Goal: Task Accomplishment & Management: Manage account settings

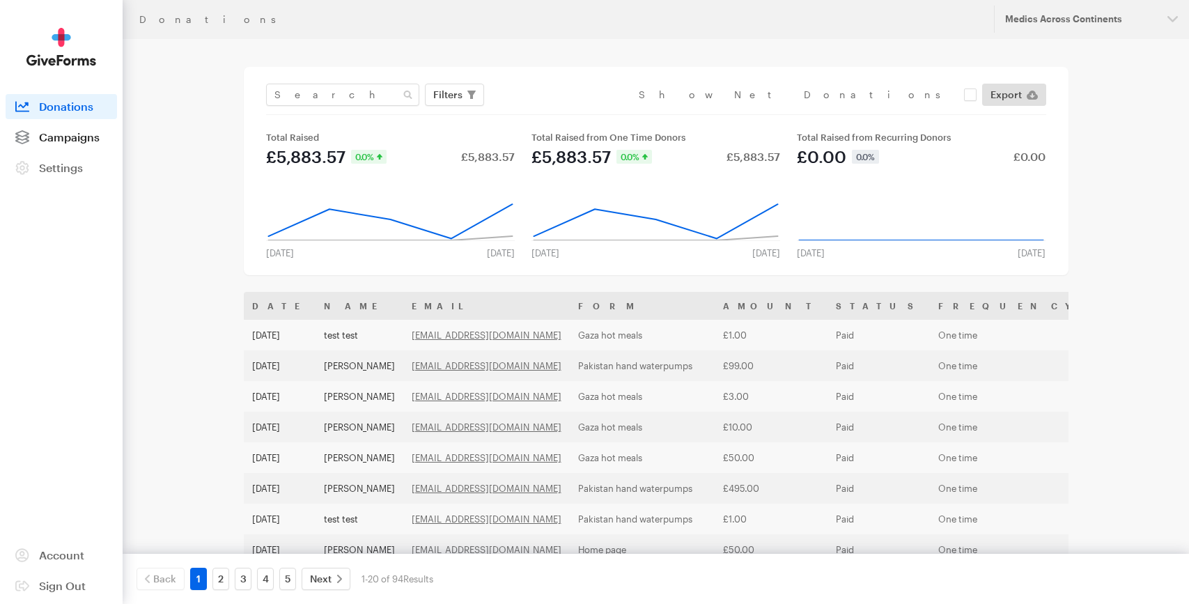
click at [91, 142] on span "Campaigns" at bounding box center [69, 136] width 61 height 13
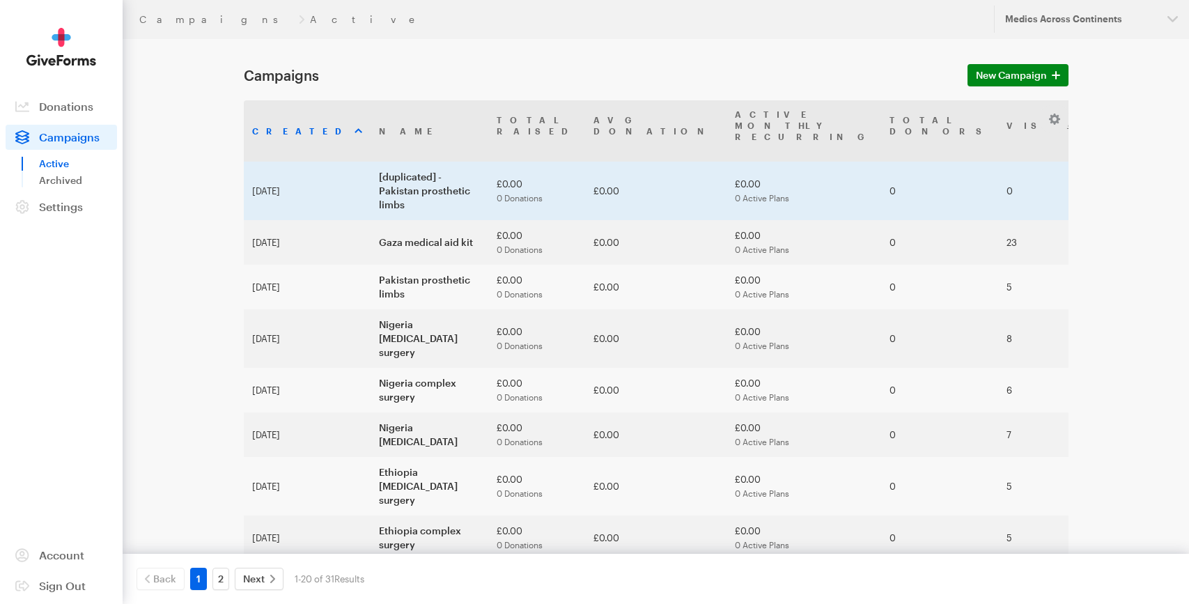
click at [371, 164] on td "[duplicated] - Pakistan prosthetic limbs" at bounding box center [430, 191] width 118 height 59
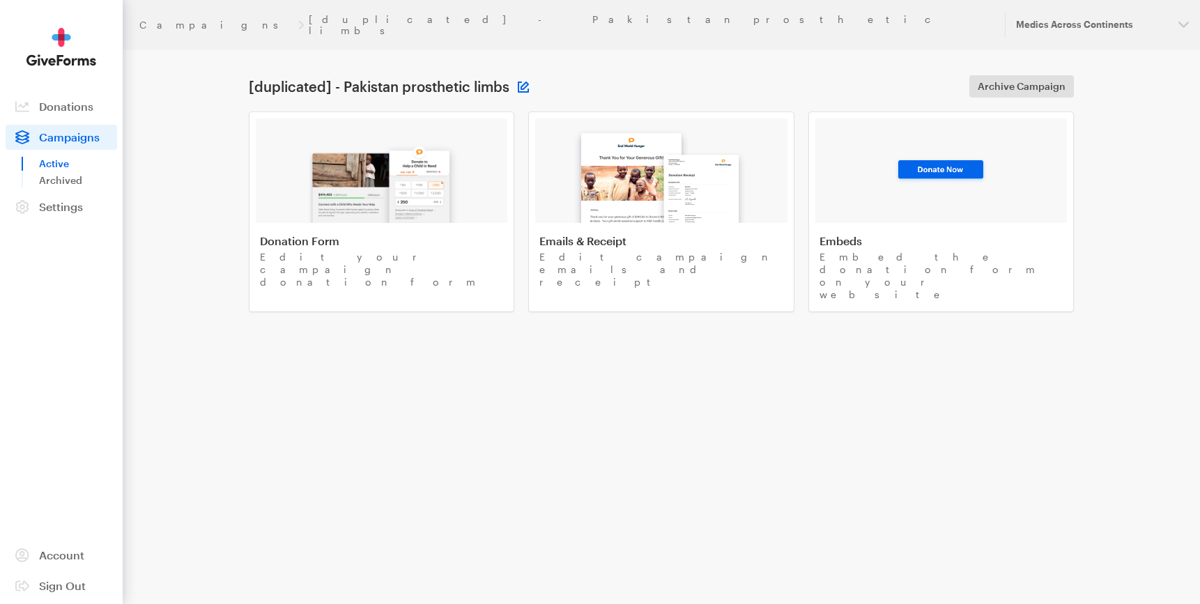
click at [522, 82] on button at bounding box center [523, 87] width 11 height 11
click at [412, 75] on input "[duplicated] - Pakistan prosthetic limbs" at bounding box center [426, 86] width 167 height 22
type input "D"
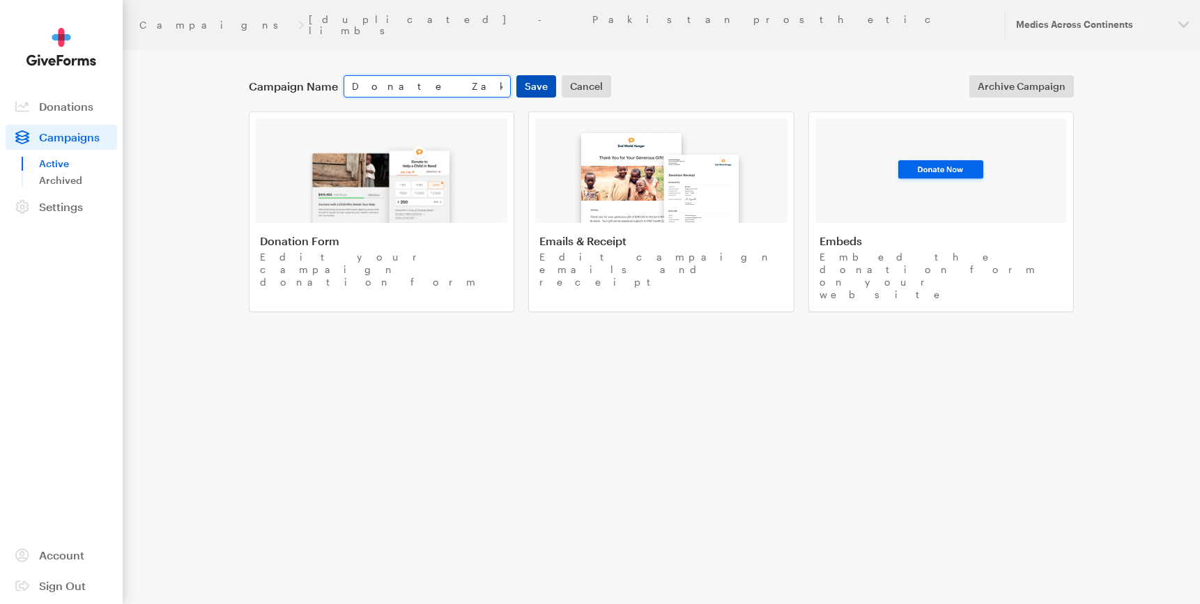
type input "Donate Zakaat form"
click at [524, 79] on button "Save" at bounding box center [536, 86] width 40 height 22
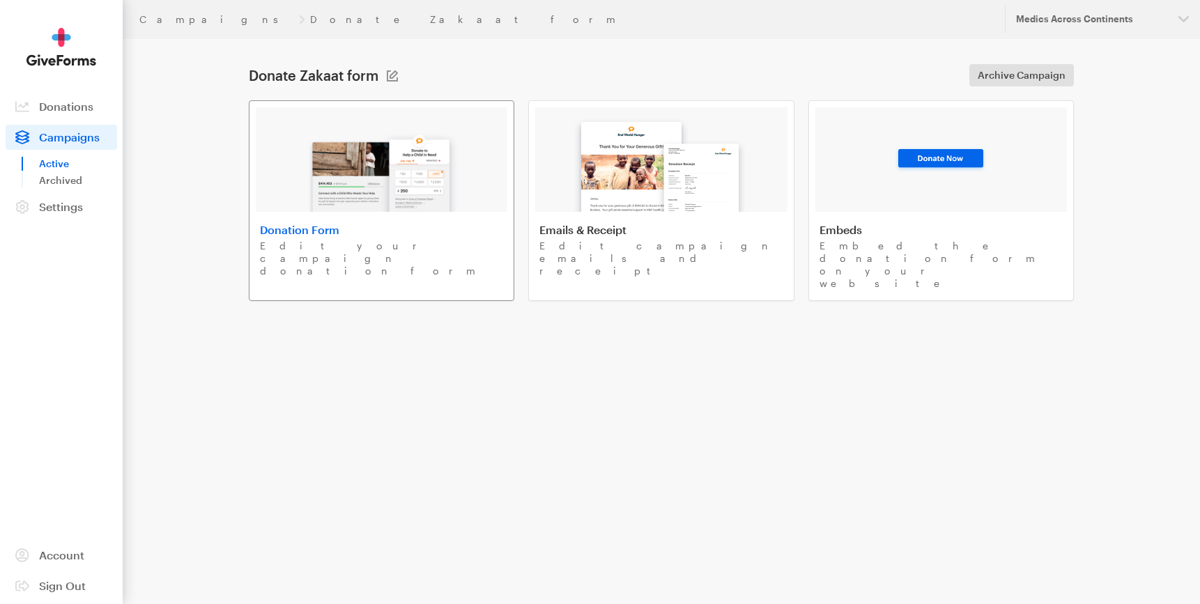
click at [374, 195] on img at bounding box center [381, 167] width 163 height 89
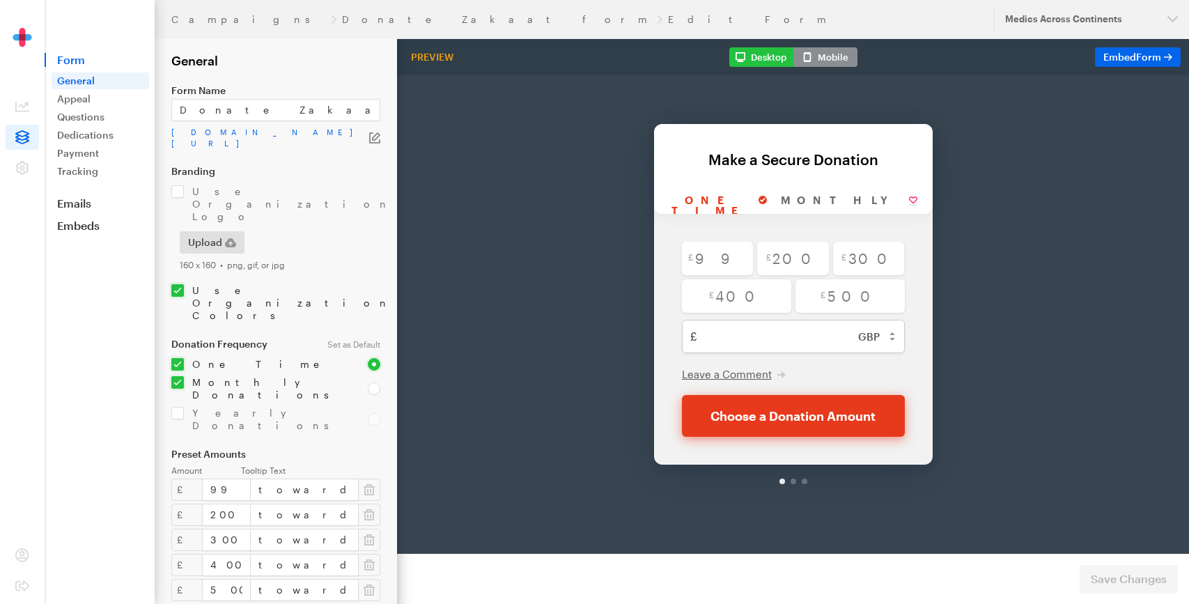
click at [372, 138] on icon "button" at bounding box center [376, 136] width 8 height 8
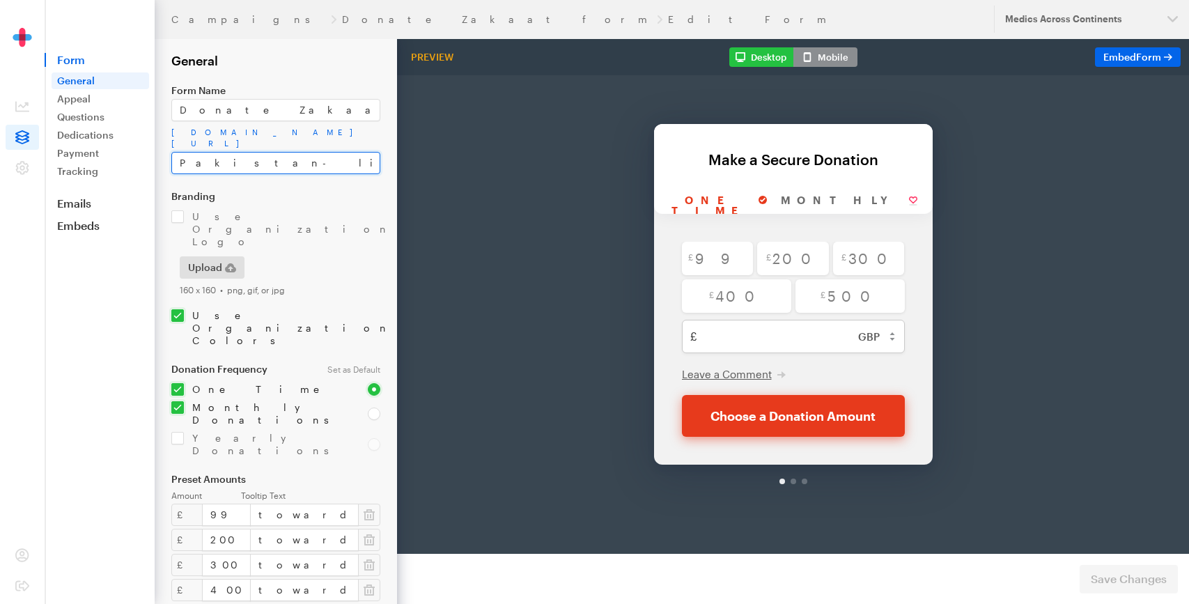
drag, startPoint x: 575, startPoint y: 192, endPoint x: 438, endPoint y: 129, distance: 150.9
type input "Zakaat"
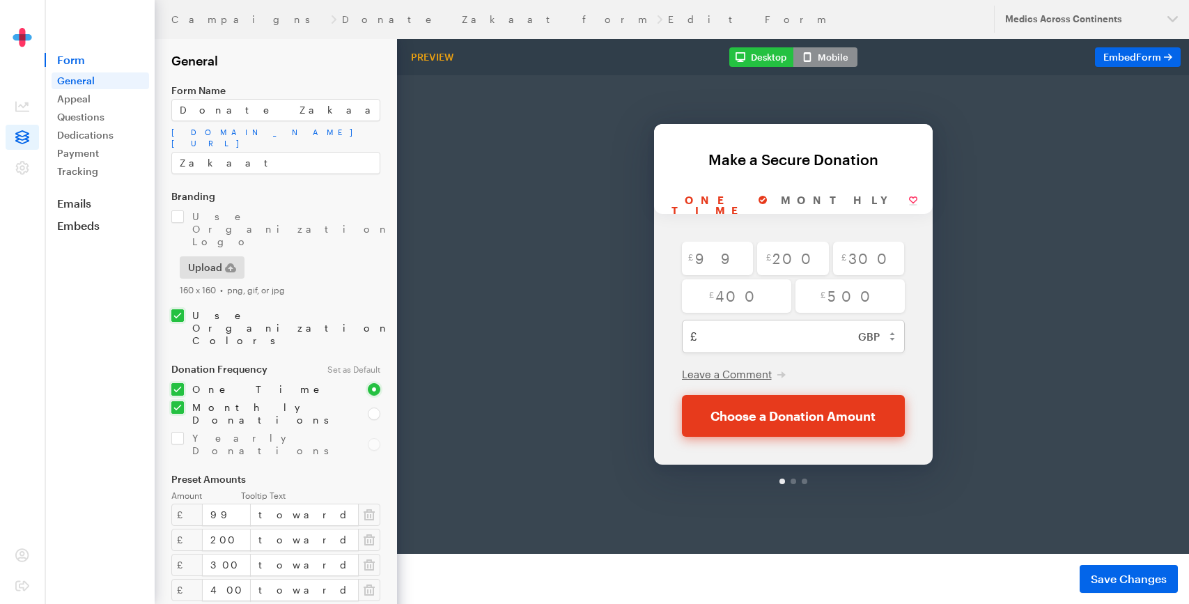
click at [461, 171] on div "Back Back Make a Secure Donation For your generous donation of $250.00 One time…" at bounding box center [793, 264] width 792 height 451
click at [176, 210] on input "checkbox" at bounding box center [275, 229] width 209 height 38
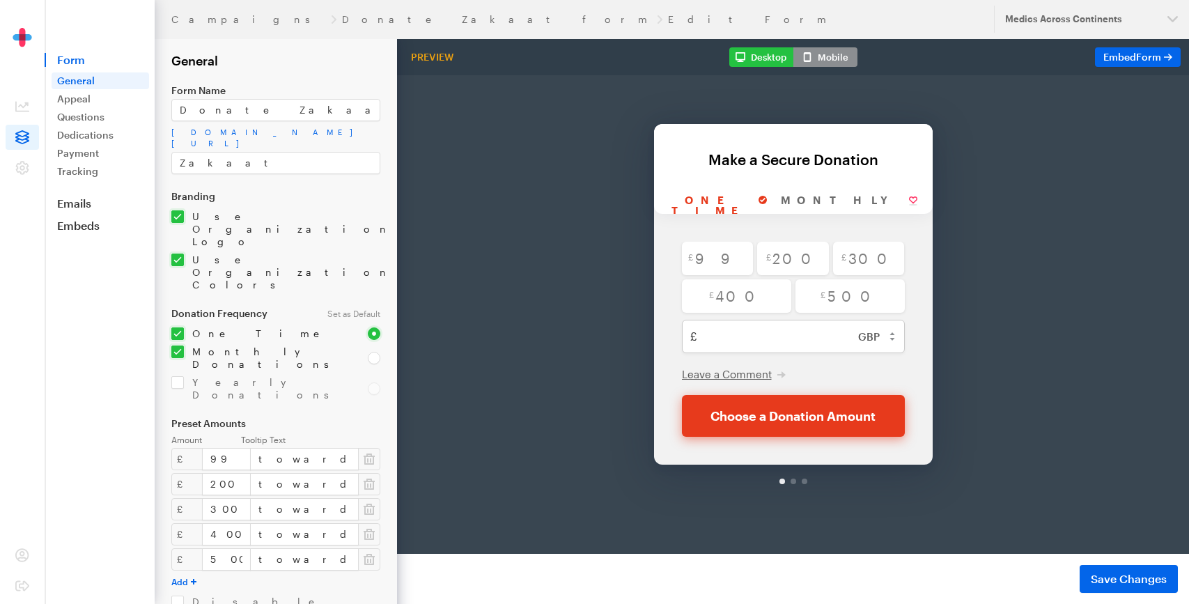
click at [174, 210] on input "checkbox" at bounding box center [275, 229] width 209 height 38
checkbox input "false"
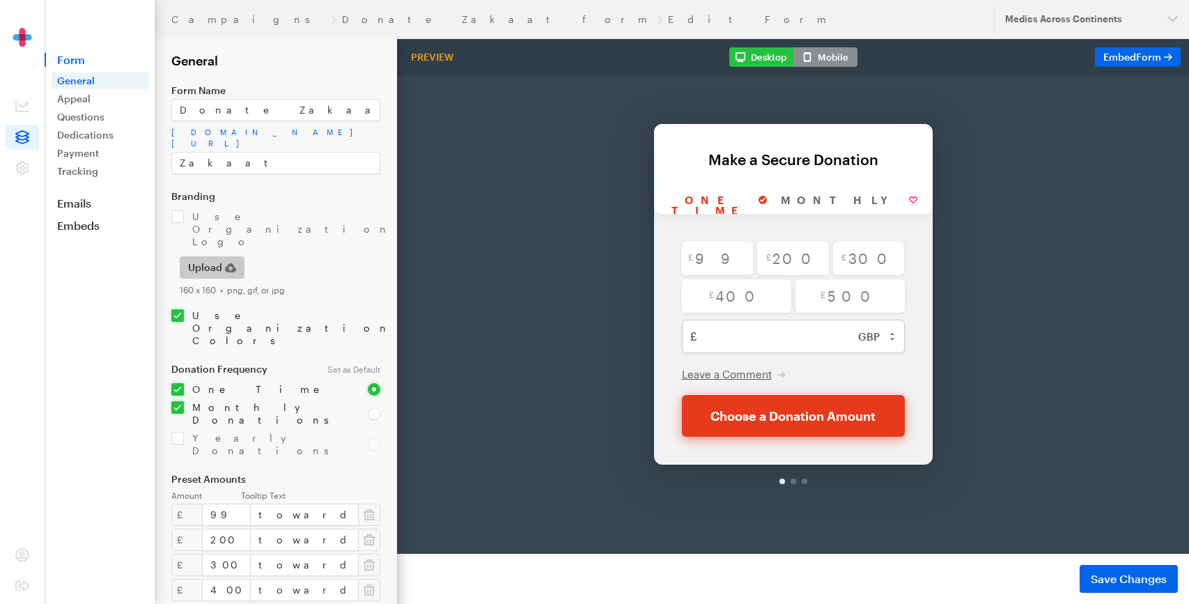
click at [210, 259] on span "Upload" at bounding box center [205, 267] width 34 height 17
click at [264, 256] on button "Upload" at bounding box center [254, 267] width 65 height 22
click at [523, 277] on div "Back Back Make a Secure Donation For your generous donation of $250.00 One time…" at bounding box center [793, 264] width 792 height 451
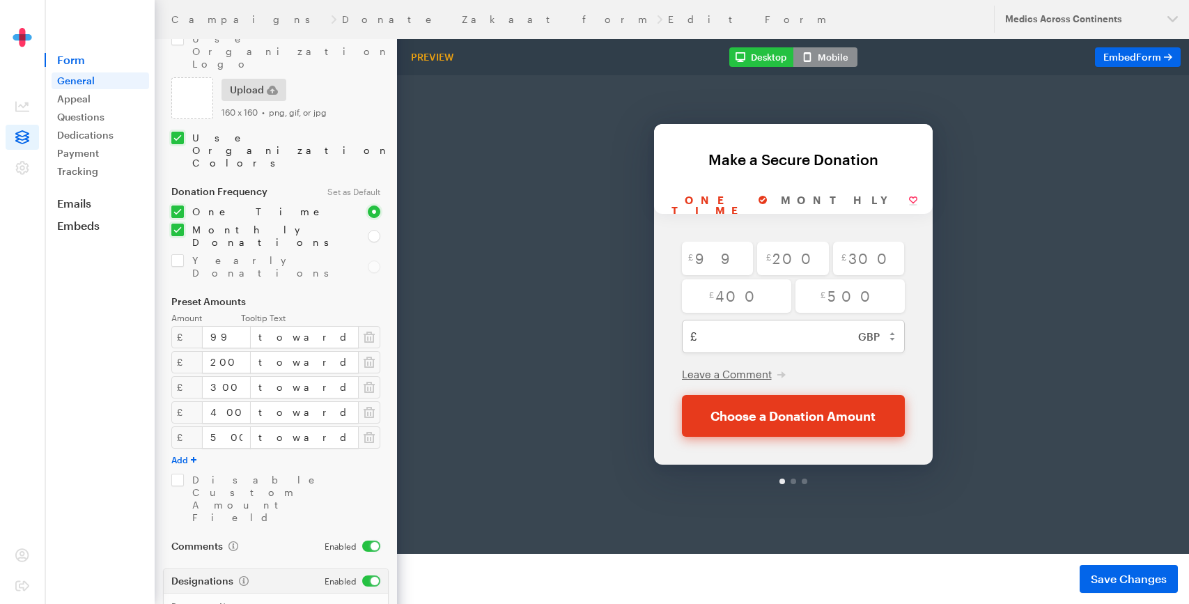
scroll to position [195, 0]
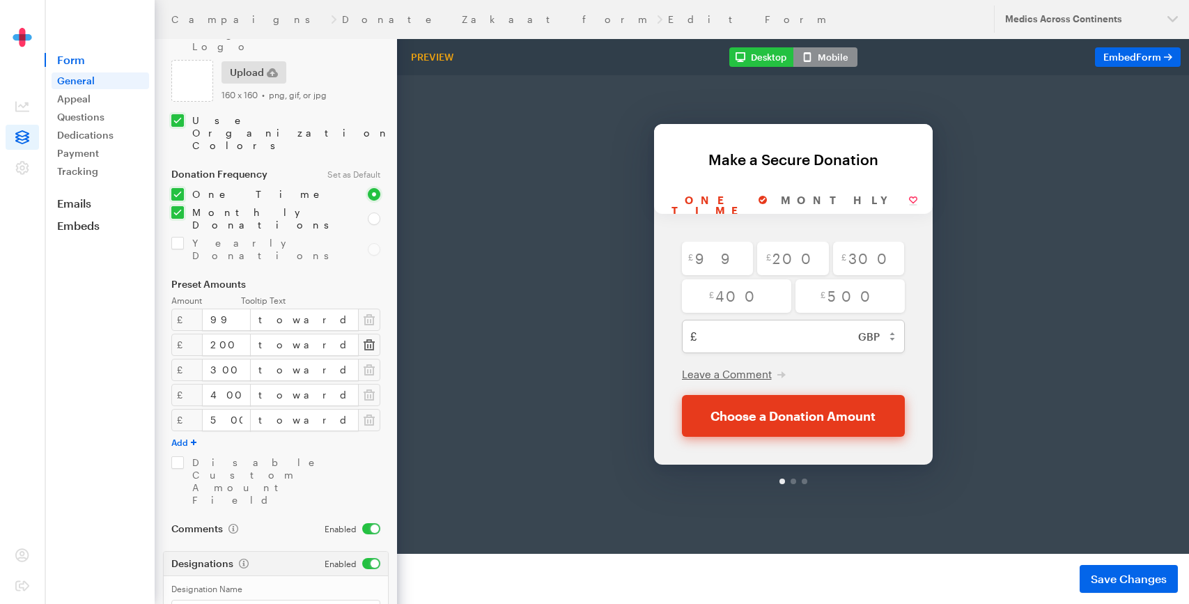
click at [369, 338] on icon "button" at bounding box center [369, 345] width 11 height 14
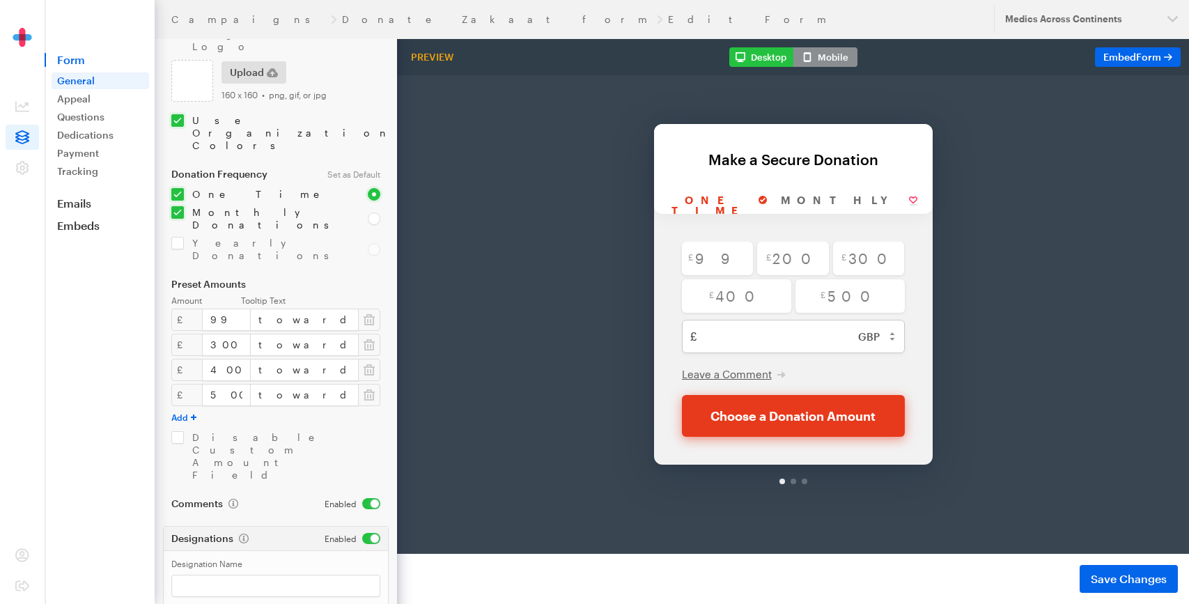
click at [369, 338] on icon "button" at bounding box center [369, 345] width 11 height 14
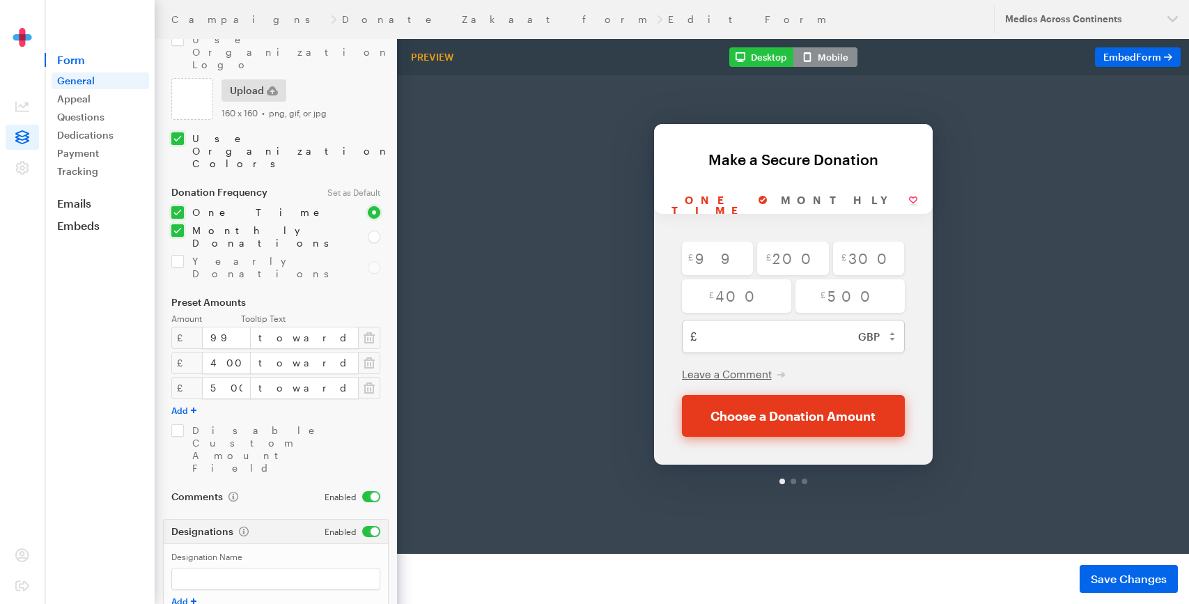
click at [369, 327] on button "button" at bounding box center [369, 338] width 22 height 22
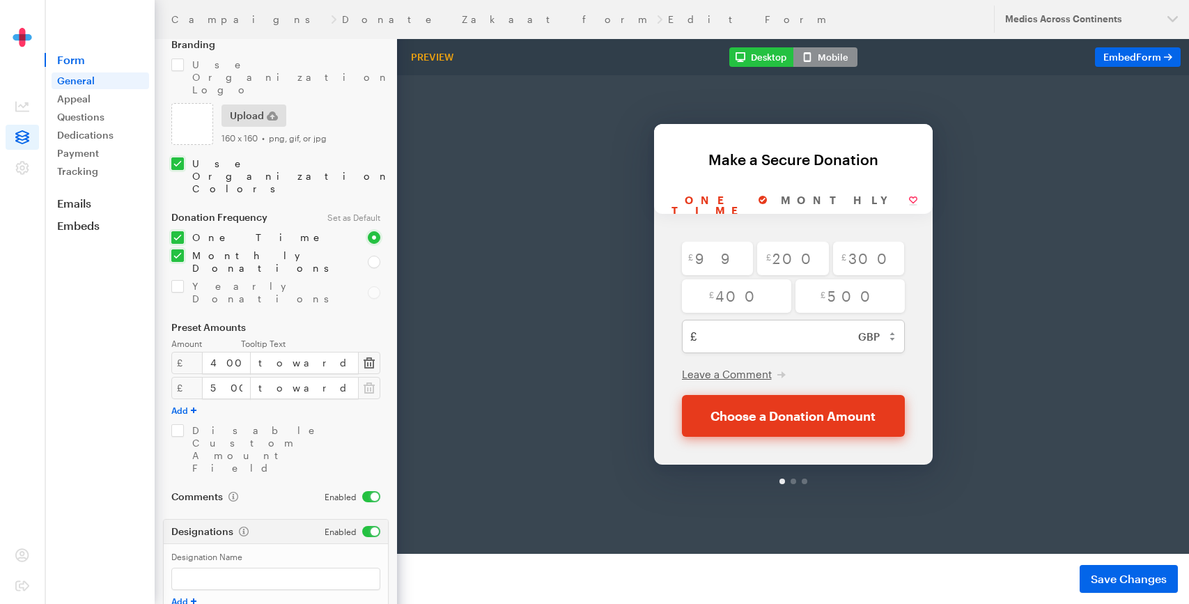
click at [369, 356] on icon "button" at bounding box center [369, 363] width 11 height 14
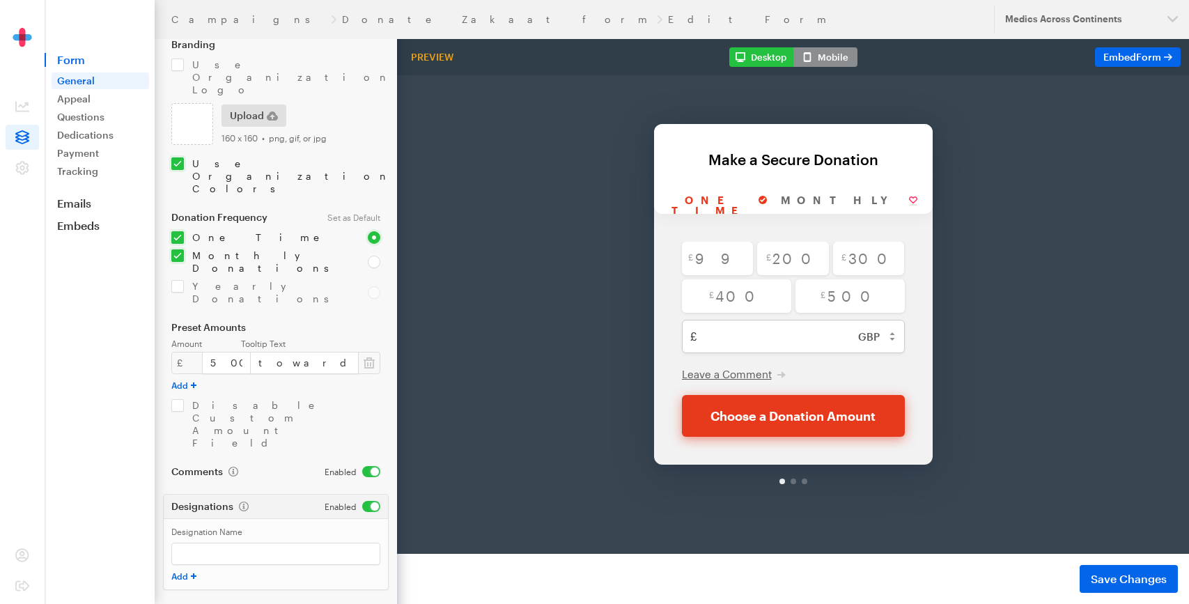
scroll to position [127, 0]
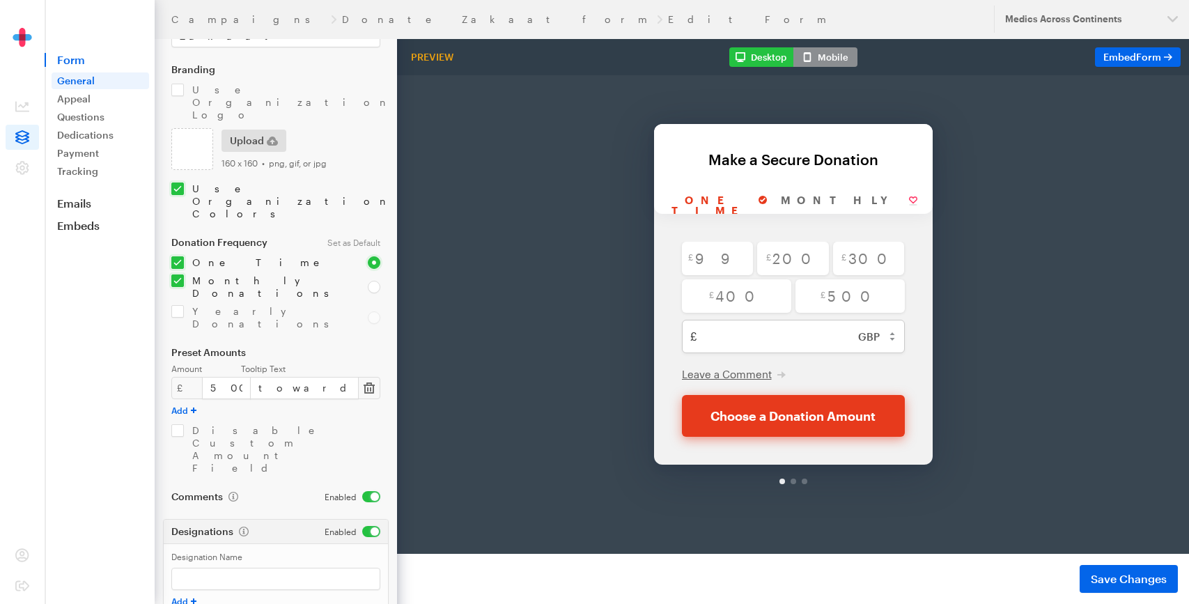
click at [371, 382] on icon "button" at bounding box center [369, 387] width 11 height 11
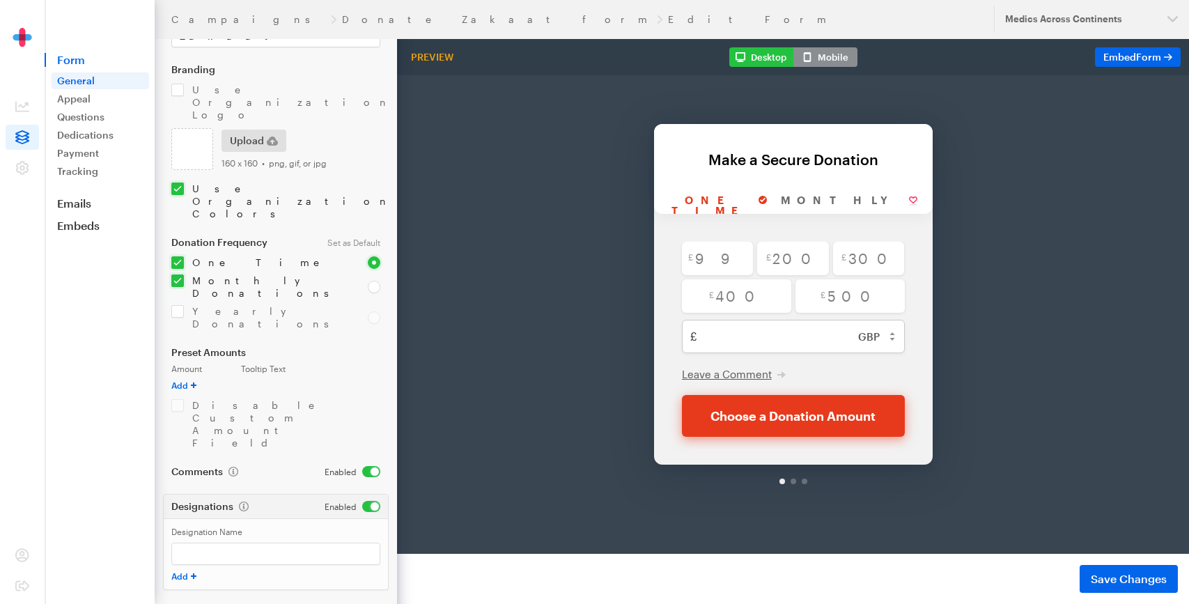
scroll to position [102, 0]
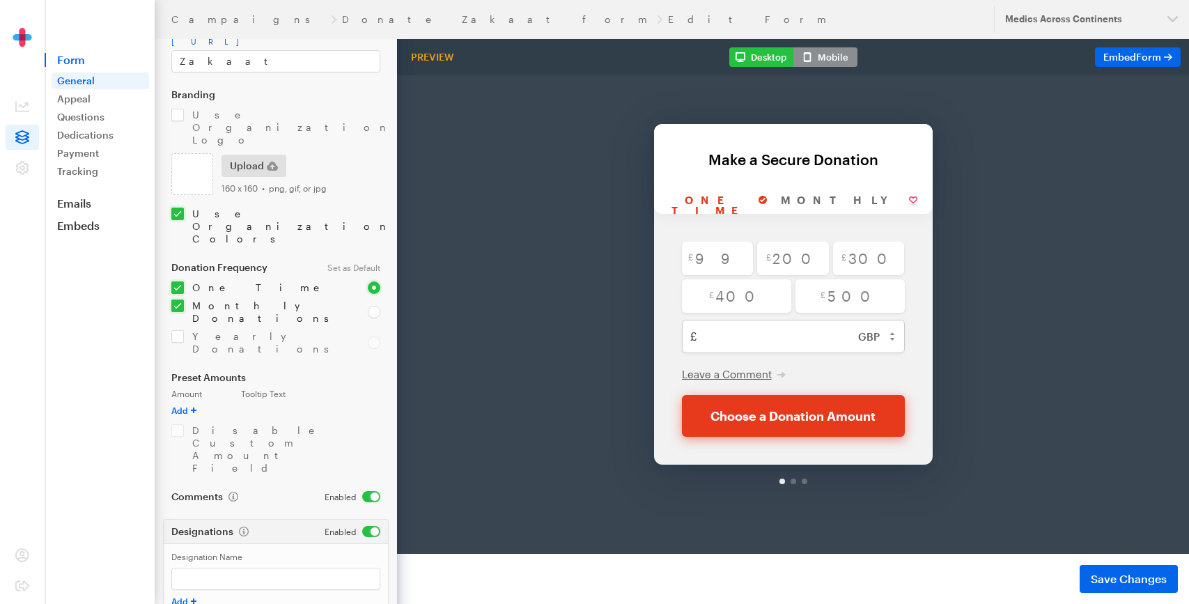
click at [184, 405] on button "Add" at bounding box center [183, 410] width 25 height 11
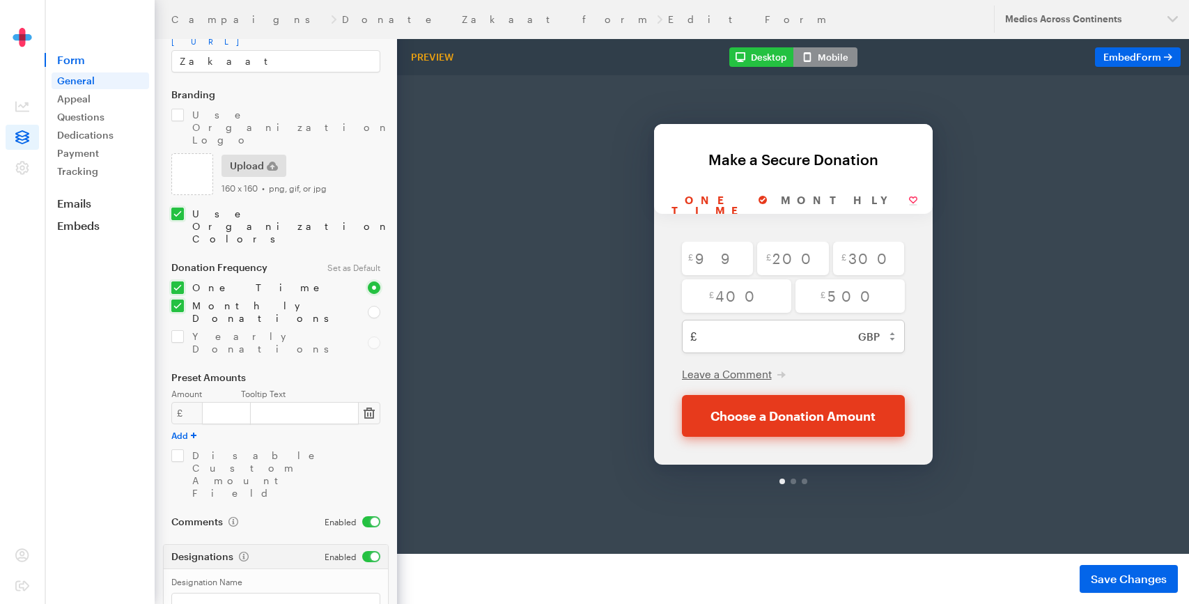
click at [370, 412] on rect "button" at bounding box center [370, 414] width 1 height 4
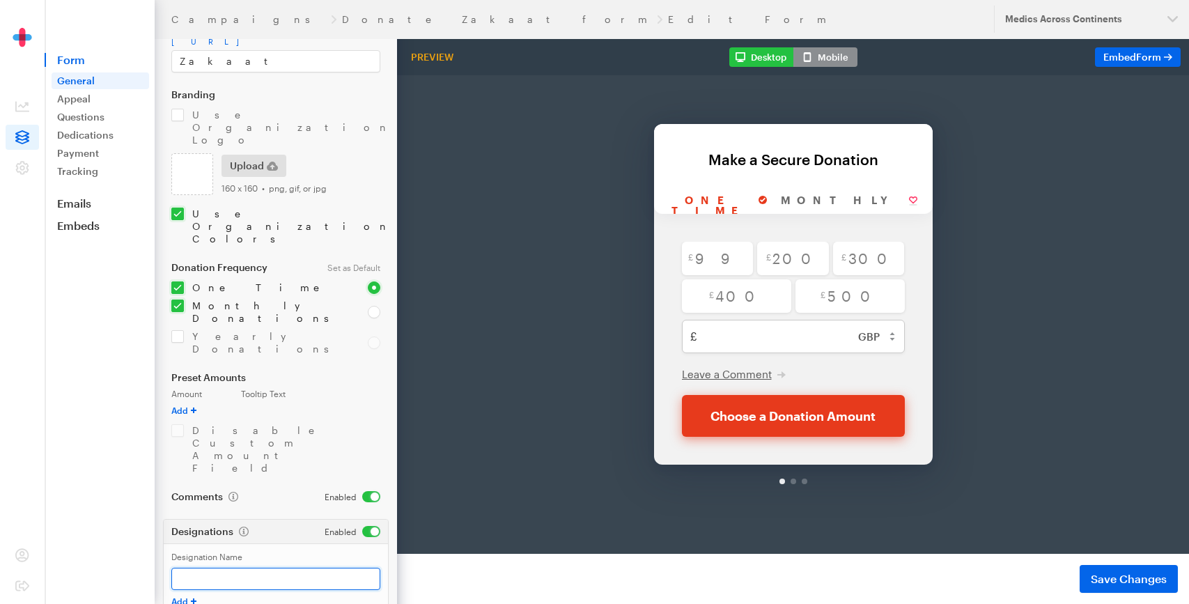
click at [193, 568] on input "Designation Name" at bounding box center [275, 579] width 209 height 22
type input "D"
type input "E"
type input "Donate your Zakaat"
click at [383, 543] on div "Designation Name Donate your Zakaat Add" at bounding box center [276, 578] width 224 height 71
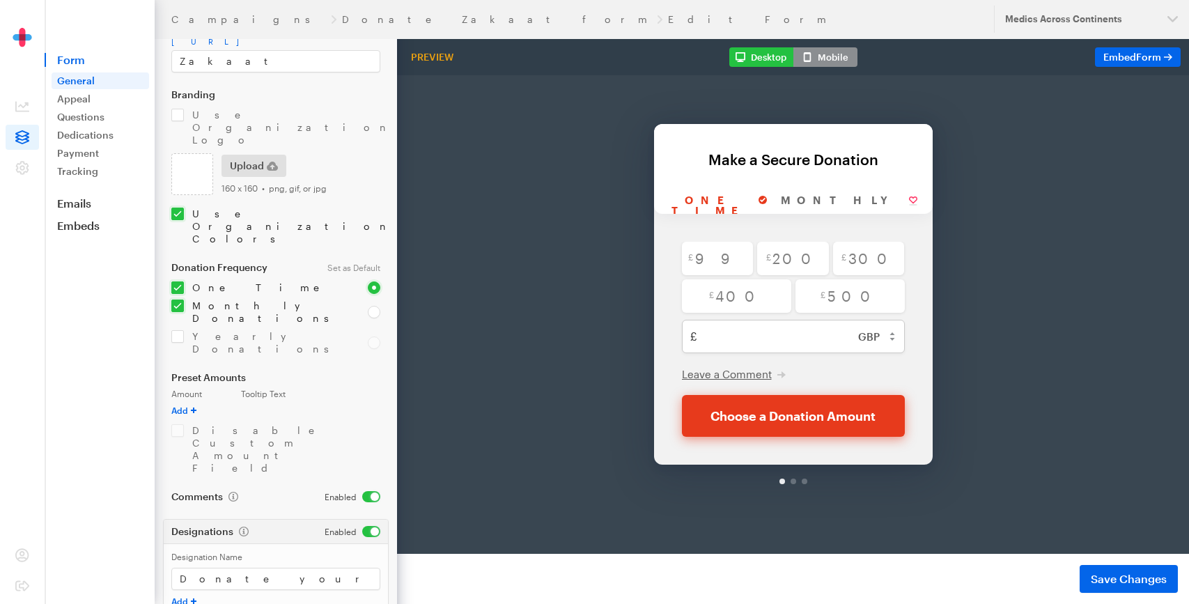
click at [1136, 599] on footer "Preview Form Save Changes" at bounding box center [793, 579] width 792 height 50
click at [1113, 575] on span "Save Changes" at bounding box center [1129, 579] width 76 height 17
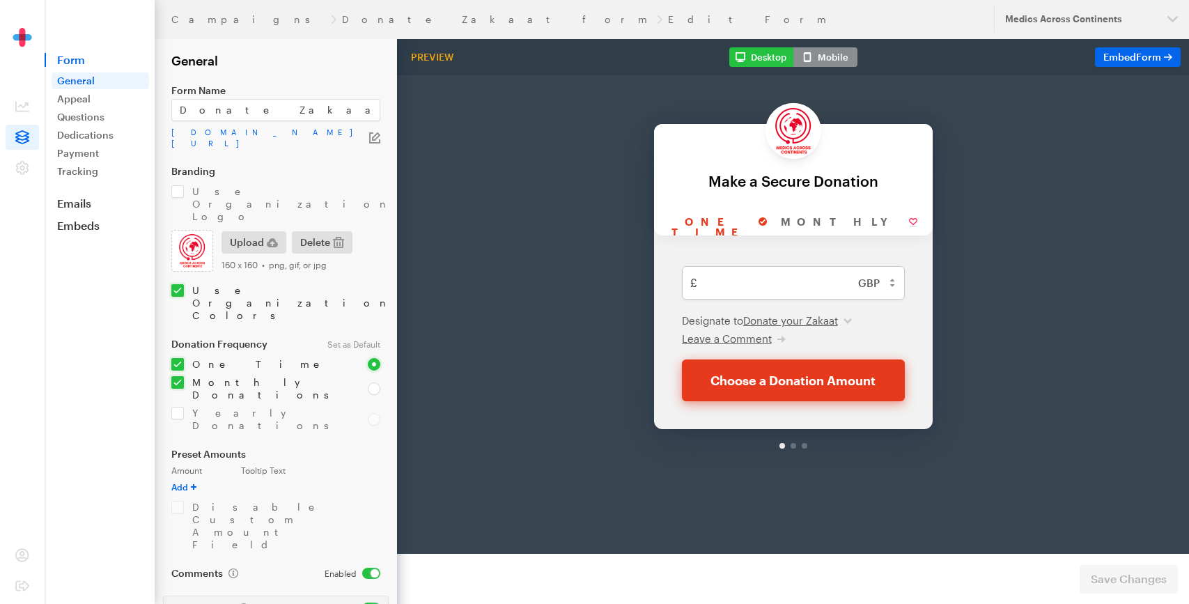
click at [367, 603] on input "checkbox" at bounding box center [353, 608] width 56 height 11
checkbox input "false"
click at [1089, 579] on button "Save Changes" at bounding box center [1129, 579] width 98 height 28
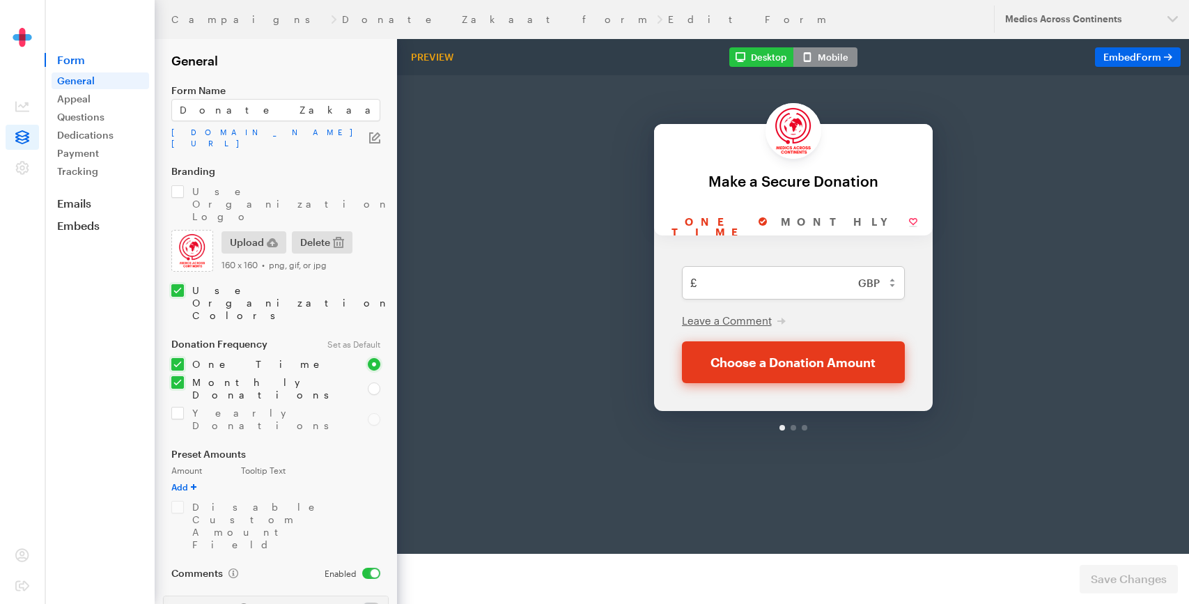
click at [260, 465] on label "Tooltip Text" at bounding box center [310, 470] width 139 height 10
click at [368, 568] on input "checkbox" at bounding box center [353, 573] width 56 height 11
click at [376, 568] on input "checkbox" at bounding box center [352, 573] width 58 height 11
checkbox input "true"
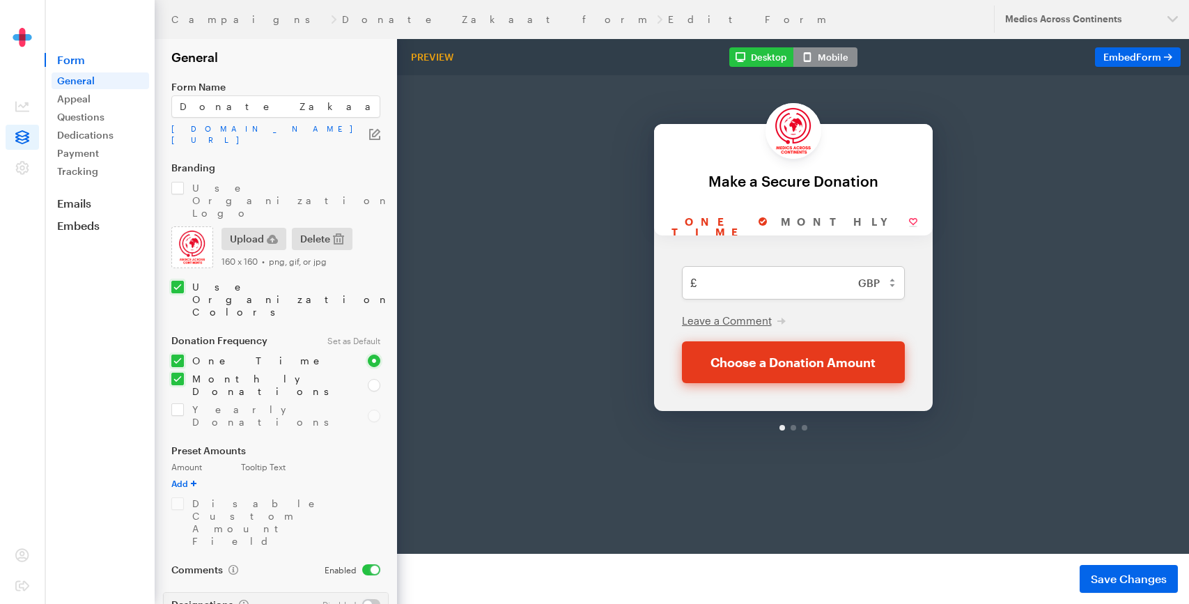
scroll to position [6, 0]
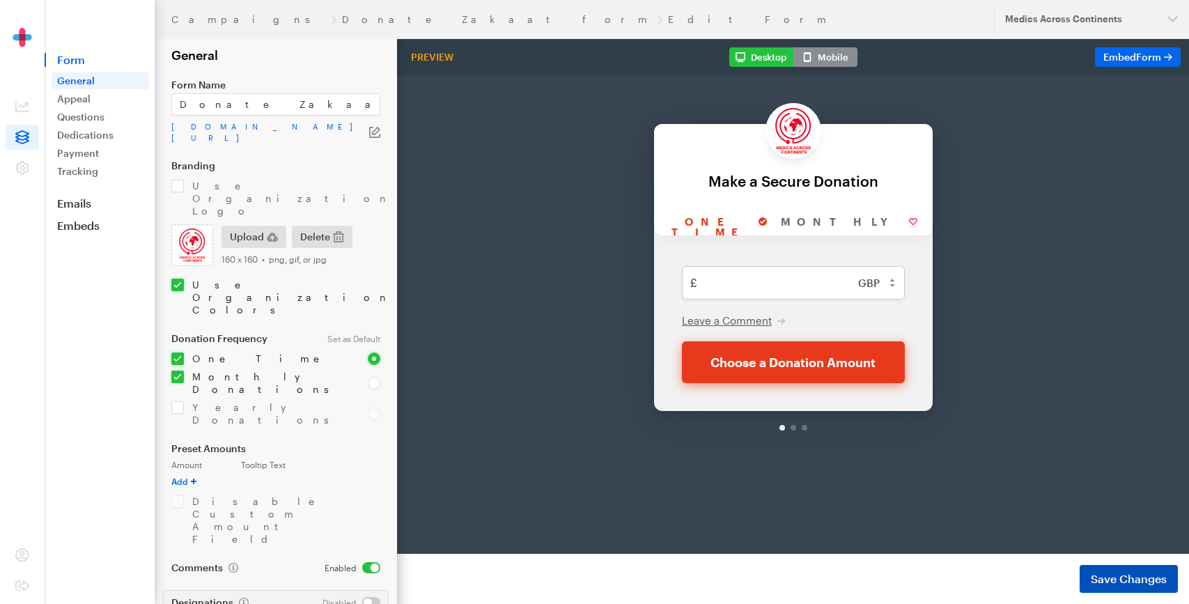
type input "Donate your Zakaat"
click at [1105, 581] on span "Save Changes" at bounding box center [1129, 579] width 76 height 17
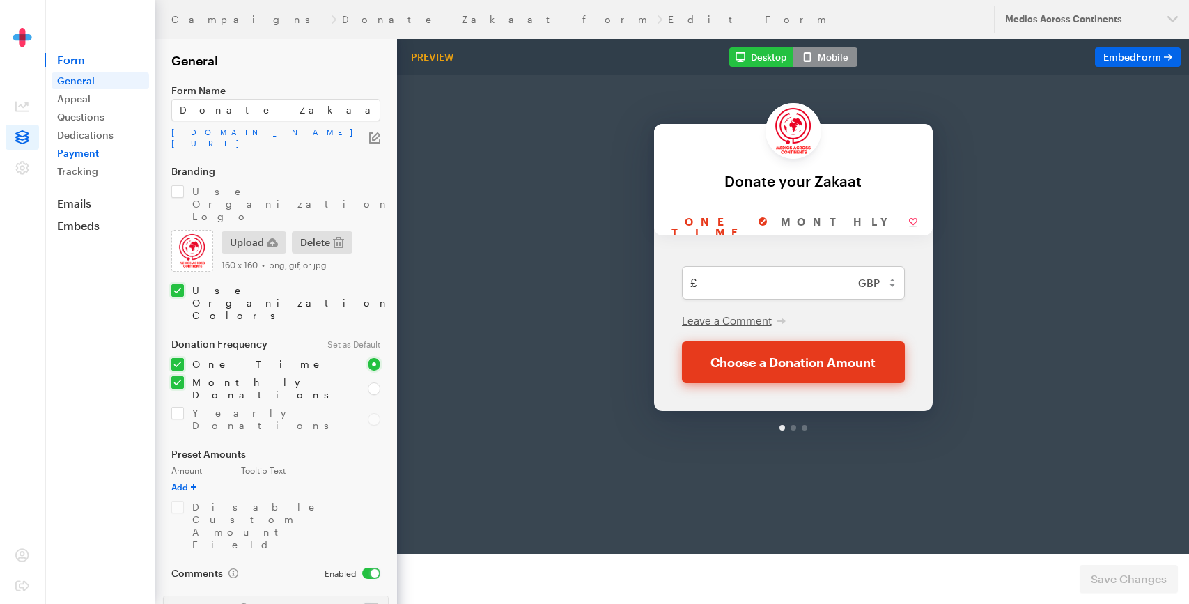
click at [95, 152] on link "Payment" at bounding box center [101, 153] width 98 height 17
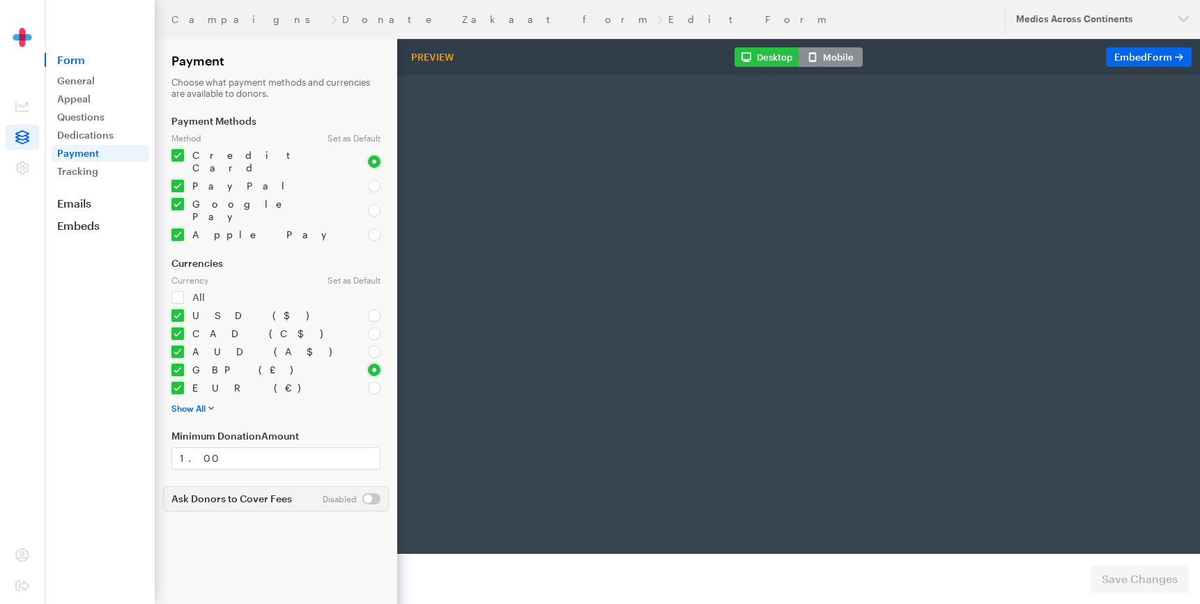
select select "US"
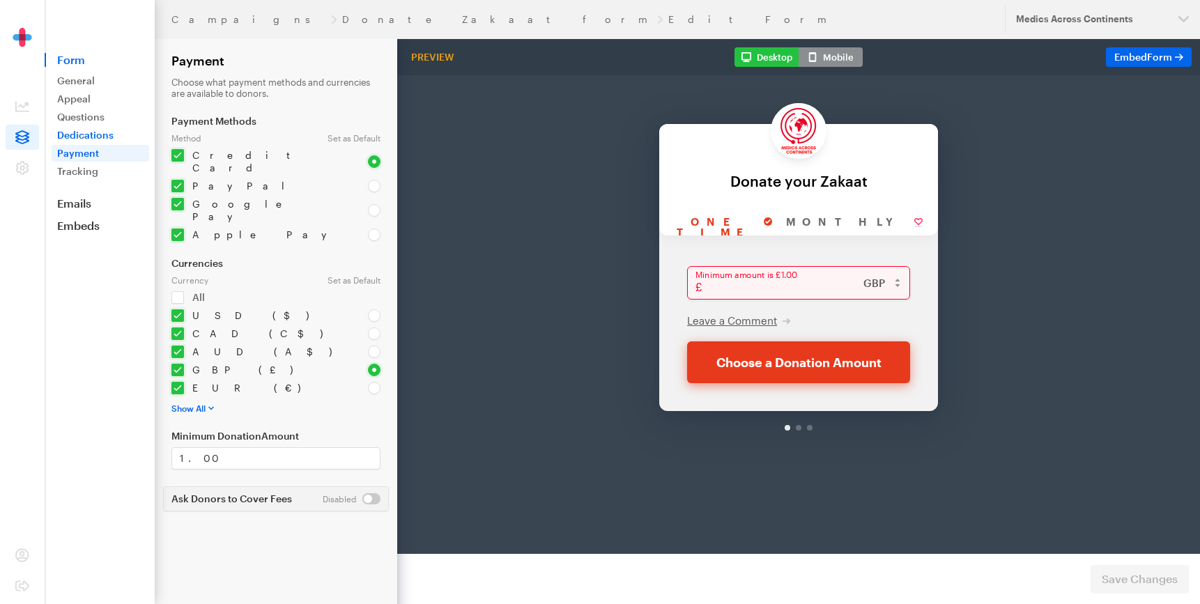
click at [91, 137] on link "Dedications" at bounding box center [101, 135] width 98 height 17
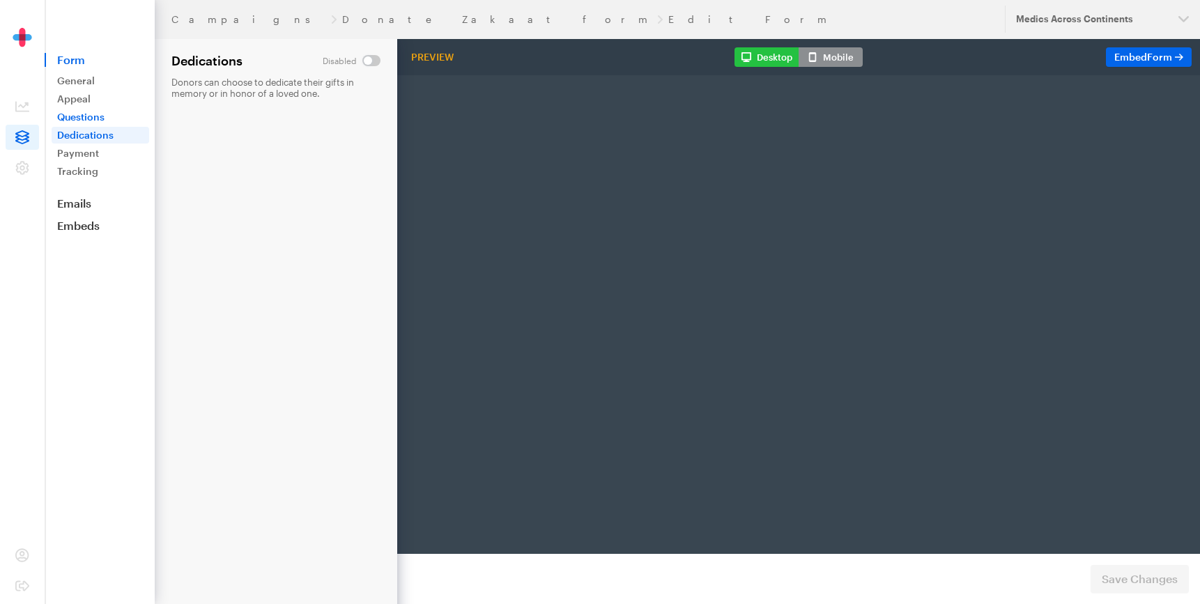
click at [91, 116] on link "Questions" at bounding box center [101, 117] width 98 height 17
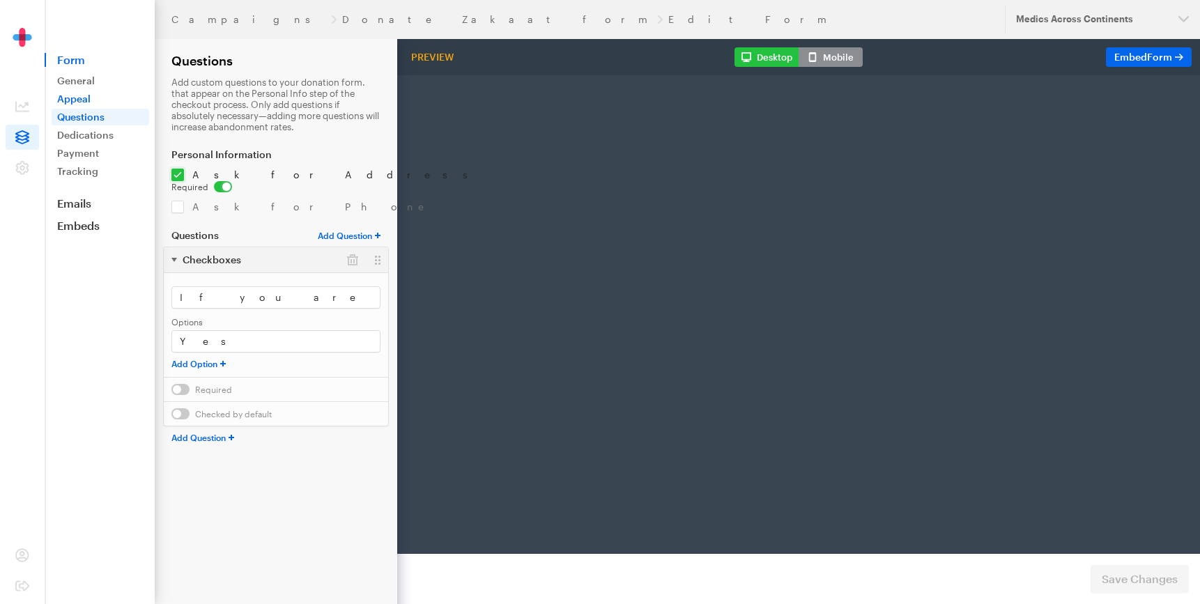
click at [86, 95] on link "Appeal" at bounding box center [101, 99] width 98 height 17
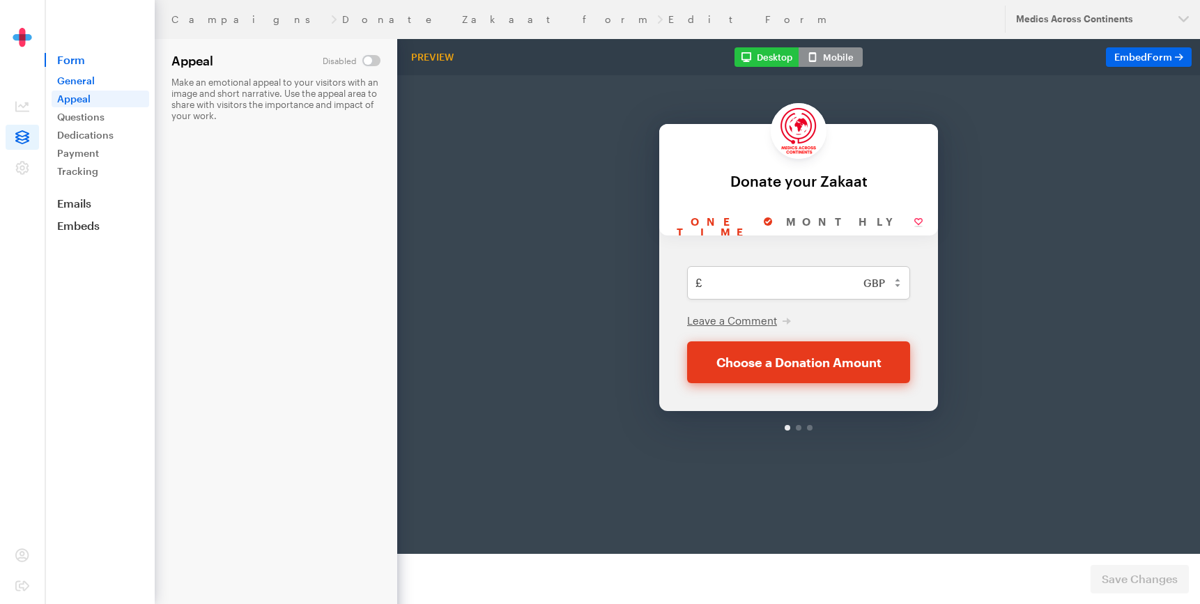
click at [82, 82] on link "General" at bounding box center [101, 80] width 98 height 17
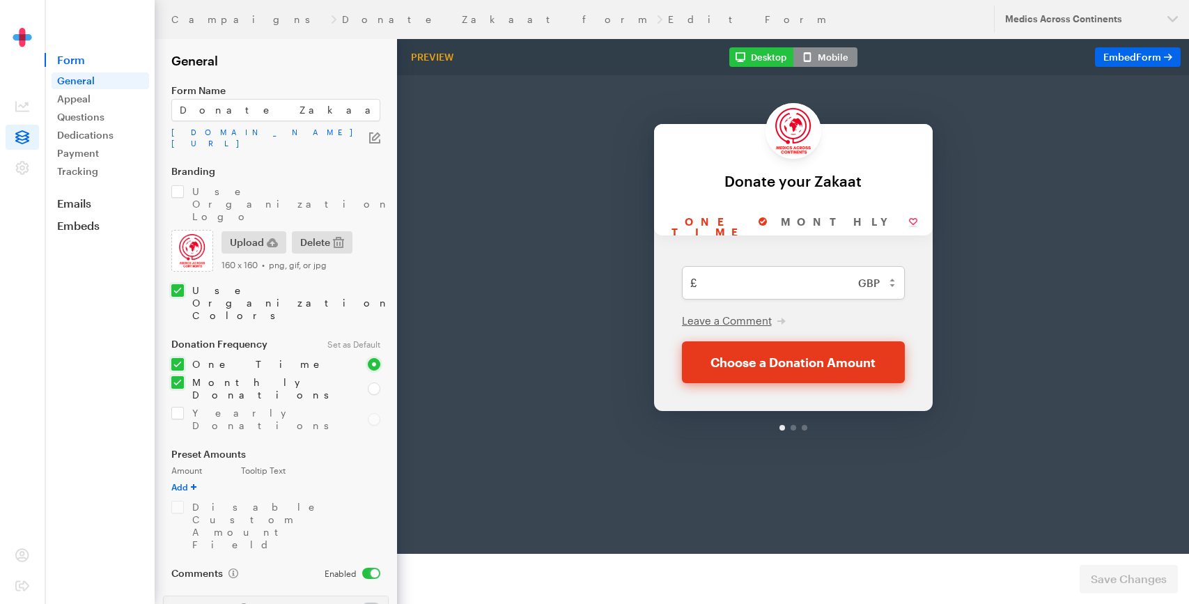
click at [177, 376] on input "checkbox" at bounding box center [261, 388] width 180 height 25
checkbox input "false"
click at [1125, 583] on span "Save Changes" at bounding box center [1129, 579] width 76 height 17
click at [84, 212] on nav "Form General Appeal Questions Dedications Payment Tracking Emails Embeds Donate…" at bounding box center [100, 116] width 109 height 233
click at [82, 205] on link "Emails" at bounding box center [100, 203] width 110 height 14
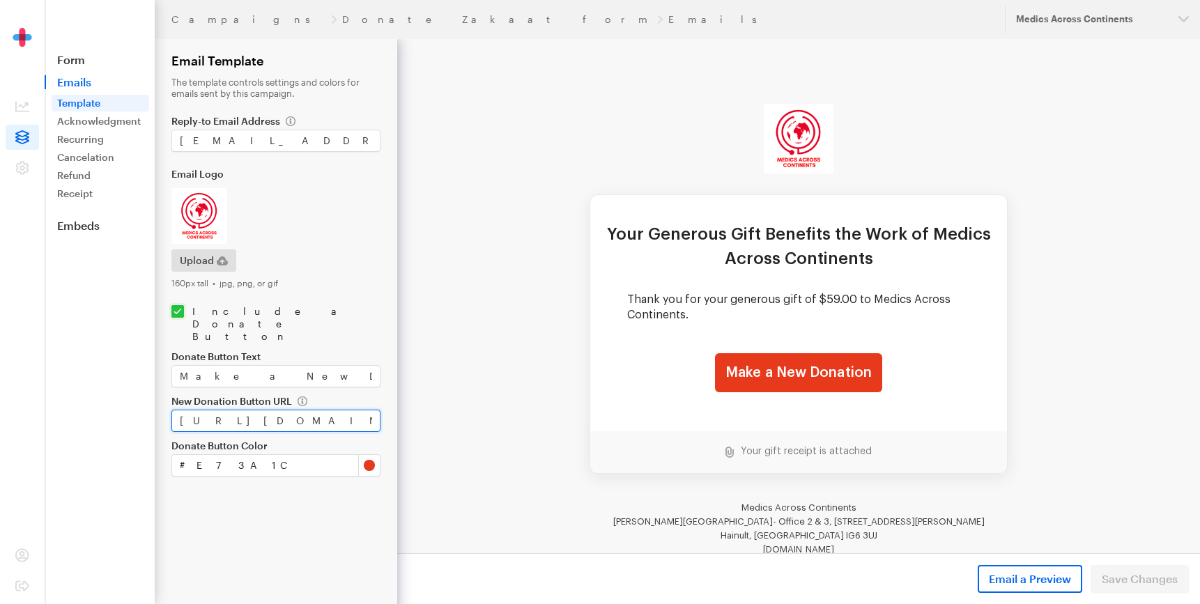
scroll to position [0, 59]
drag, startPoint x: 653, startPoint y: 428, endPoint x: 449, endPoint y: 412, distance: 204.1
click at [88, 196] on link "Receipt" at bounding box center [101, 193] width 98 height 17
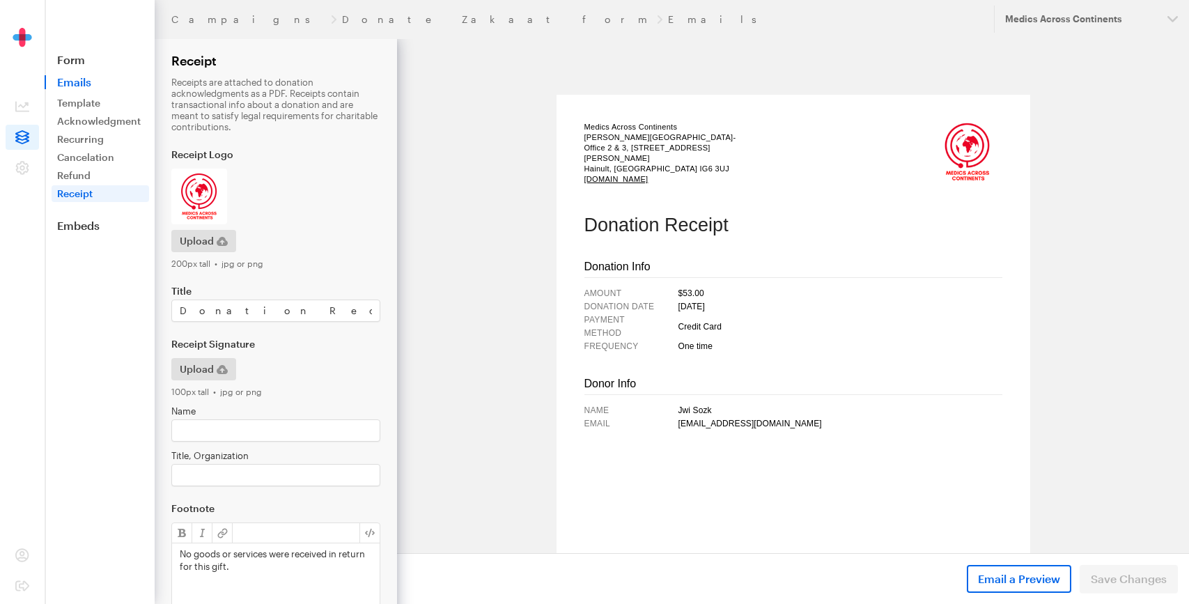
click at [425, 332] on body "Medics Across Continents Burney House- Office 2 & 3, 11-17 Fowler Road Hainult,…" at bounding box center [793, 340] width 792 height 490
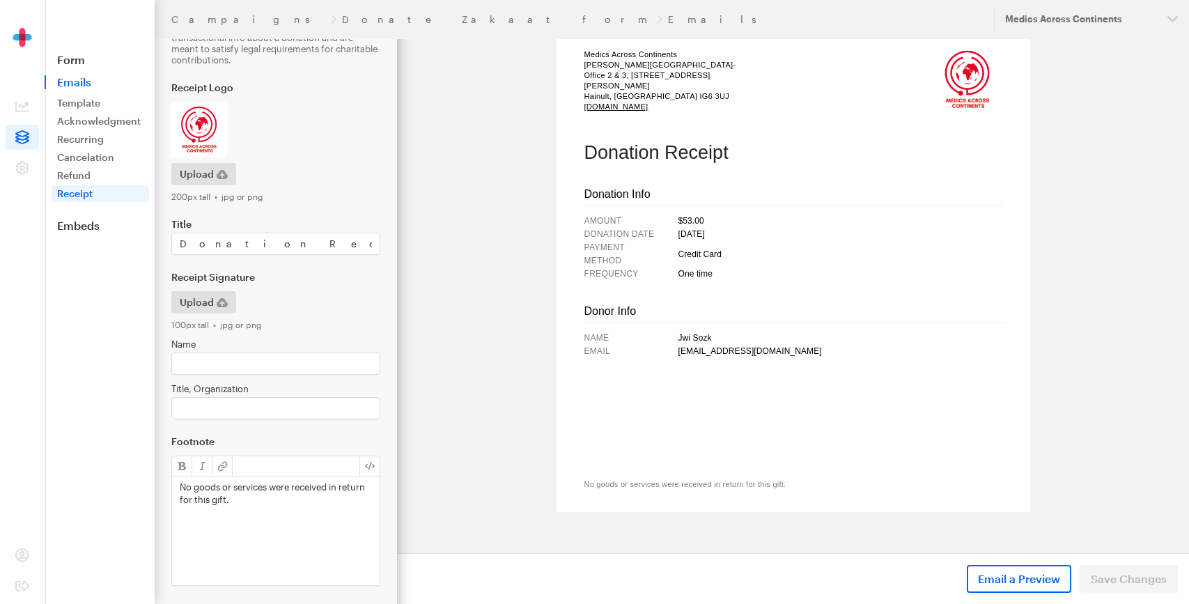
scroll to position [79, 0]
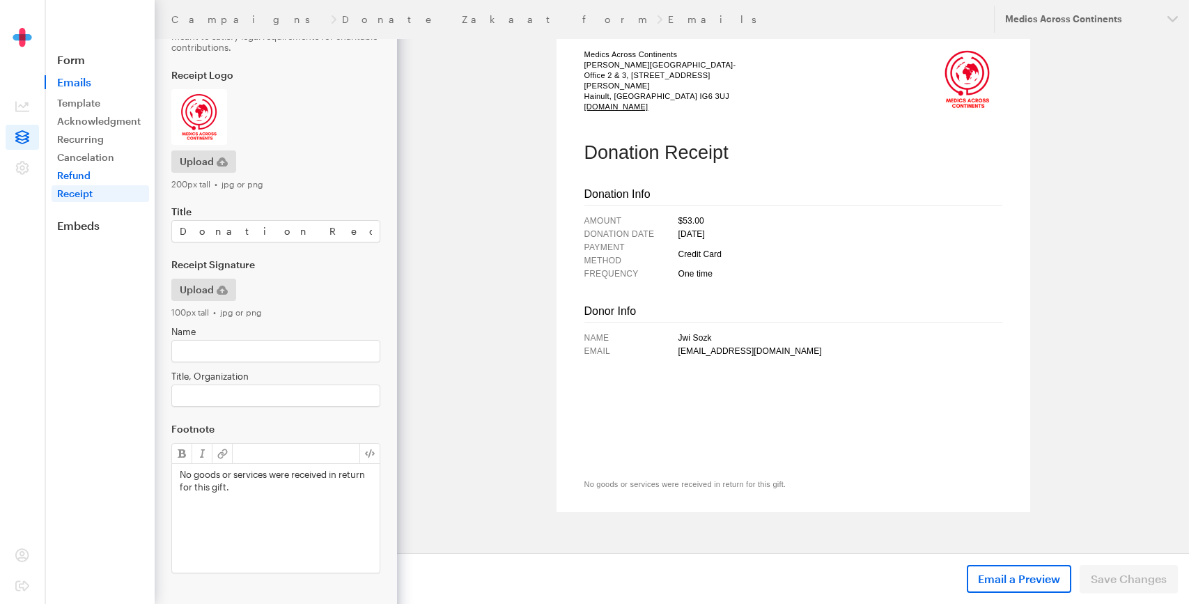
click at [82, 169] on link "Refund" at bounding box center [101, 175] width 98 height 17
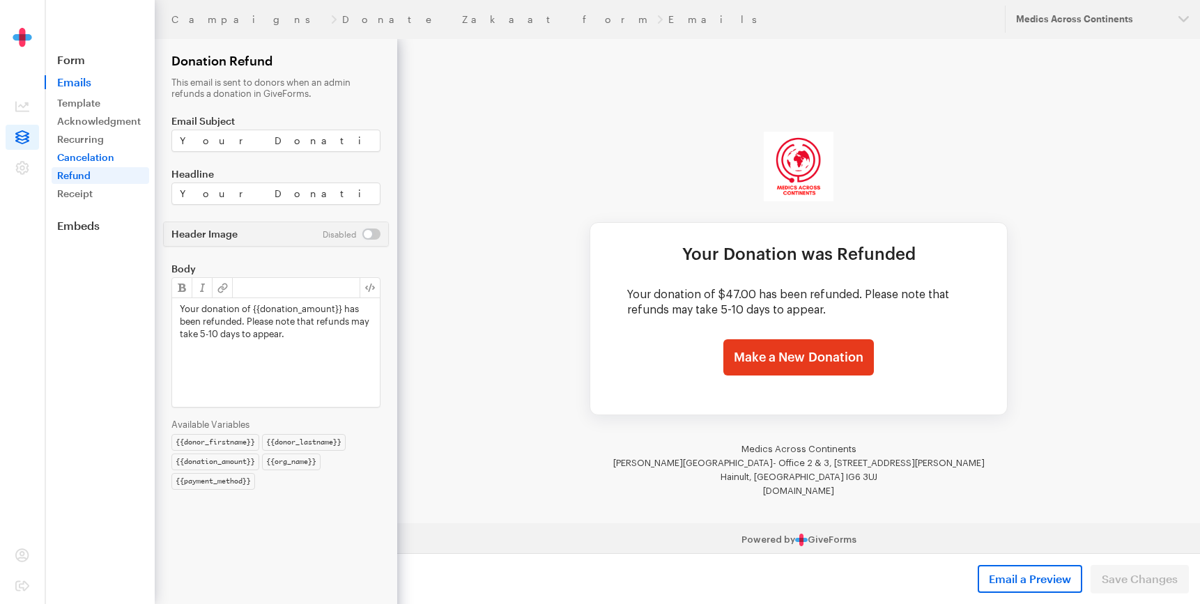
click at [78, 155] on link "Cancelation" at bounding box center [101, 157] width 98 height 17
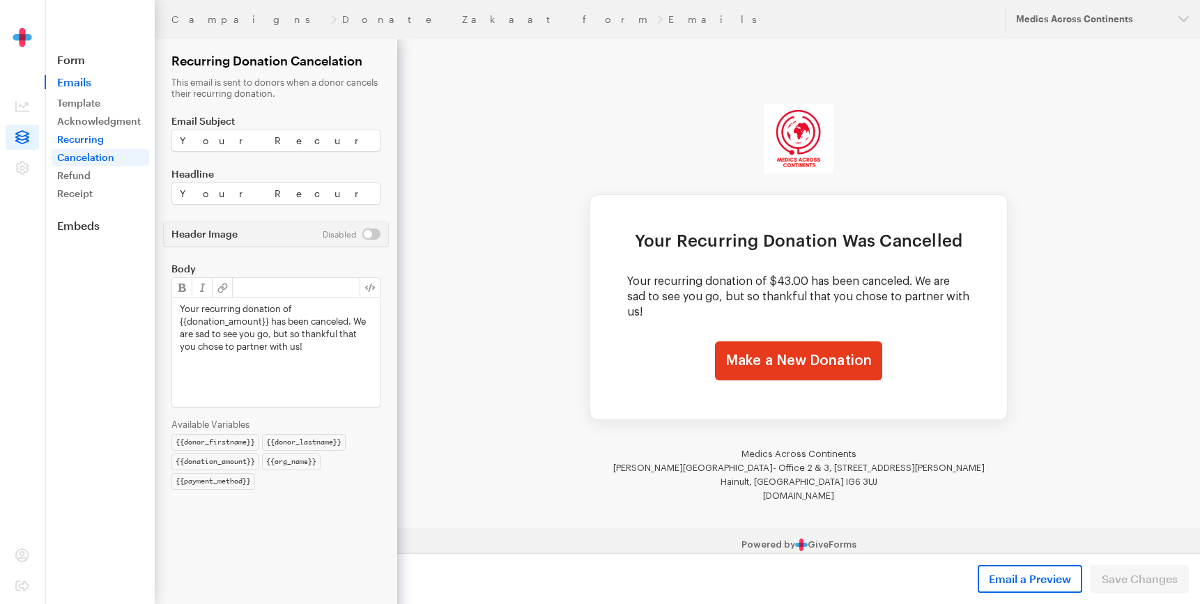
click at [78, 139] on link "Recurring" at bounding box center [101, 139] width 98 height 17
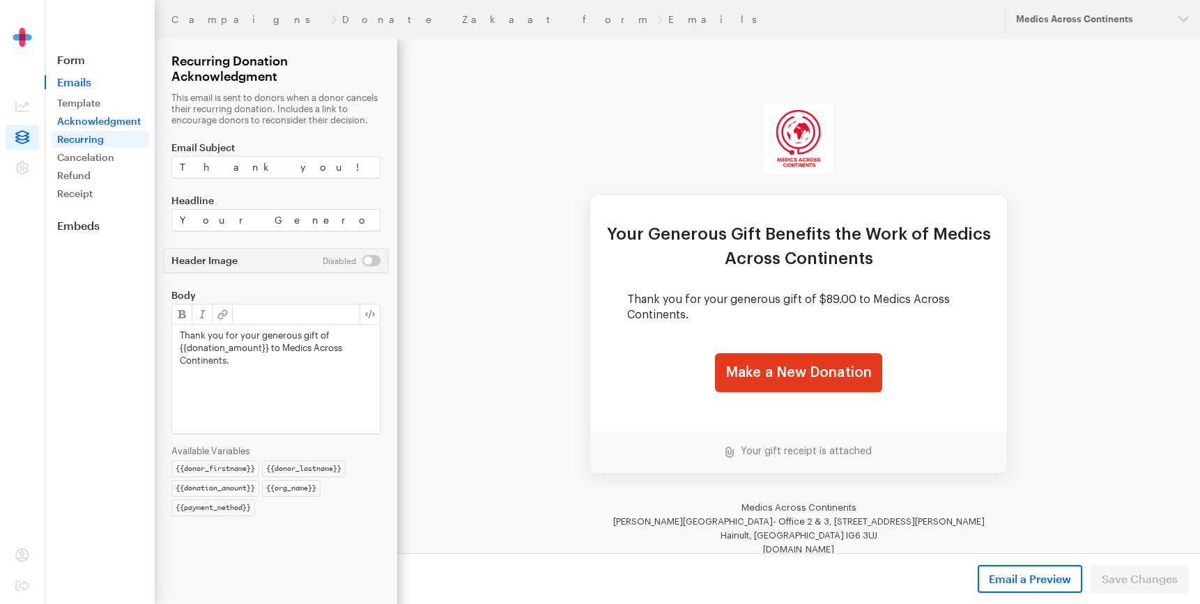
click at [81, 115] on link "Acknowledgment" at bounding box center [101, 121] width 98 height 17
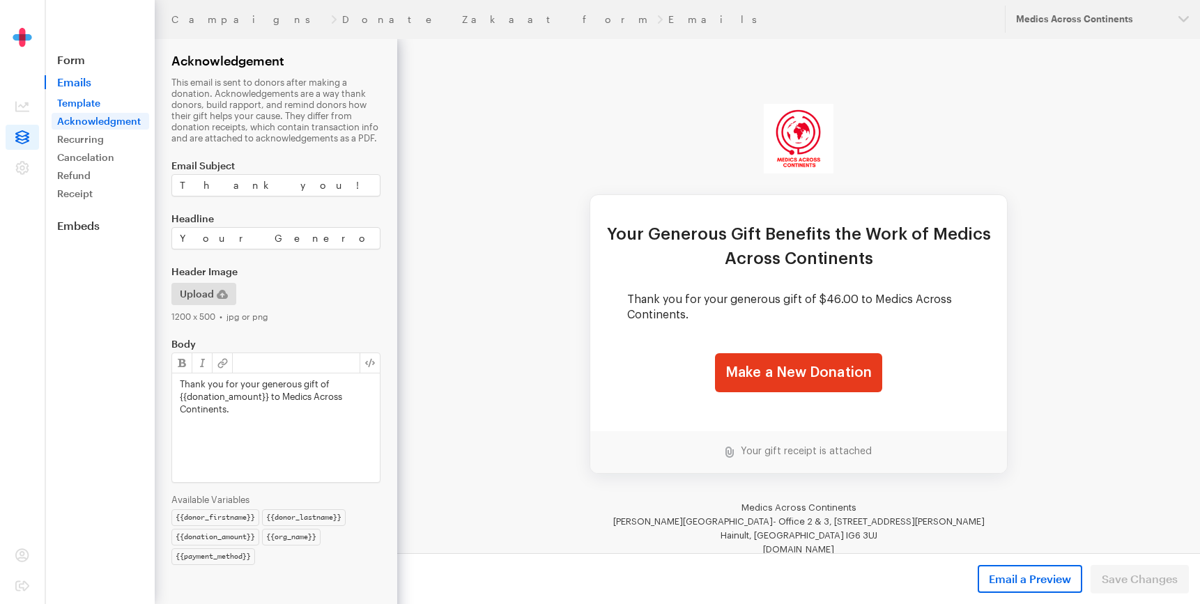
click at [81, 104] on link "Template" at bounding box center [101, 103] width 98 height 17
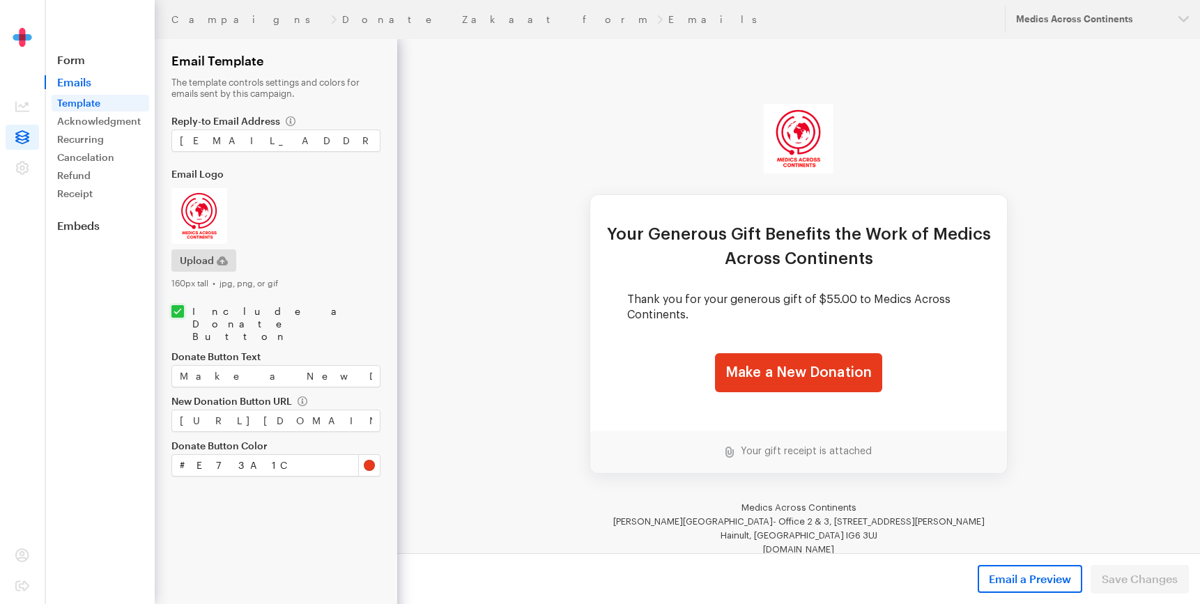
click at [86, 82] on span "Emails" at bounding box center [100, 82] width 110 height 14
click at [70, 79] on span "Emails" at bounding box center [100, 82] width 110 height 14
click at [74, 61] on link "Form" at bounding box center [100, 60] width 110 height 14
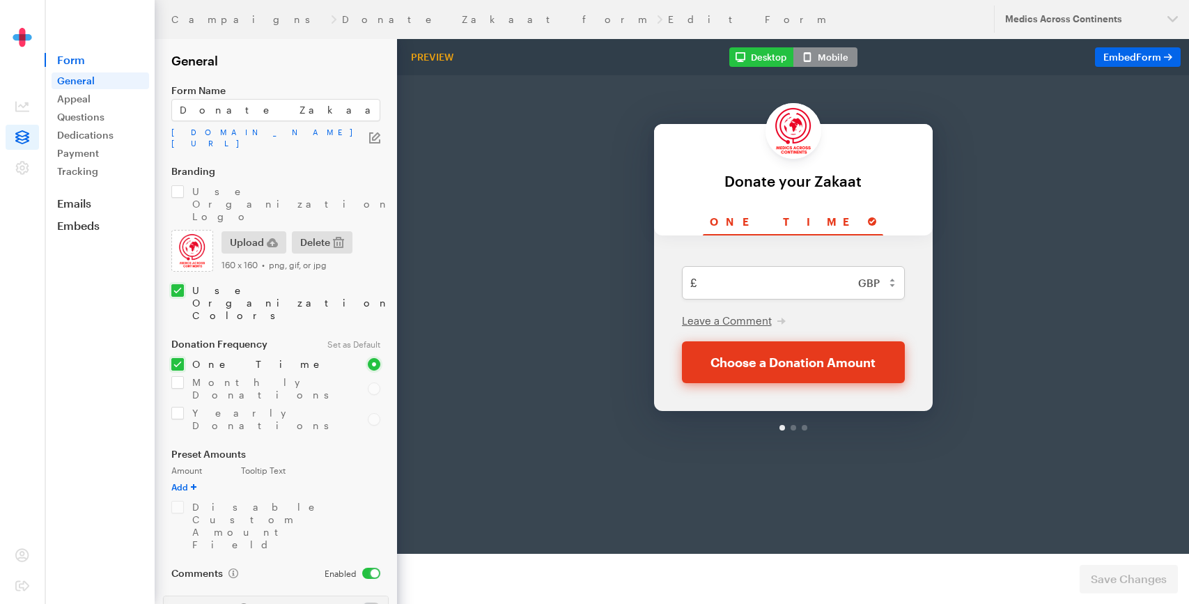
click at [288, 501] on label "Disable Custom Amount Field" at bounding box center [282, 526] width 196 height 50
click at [477, 327] on div "Back Back Donate your Zakaat For your generous donation of $250.00 One time Min…" at bounding box center [793, 237] width 792 height 397
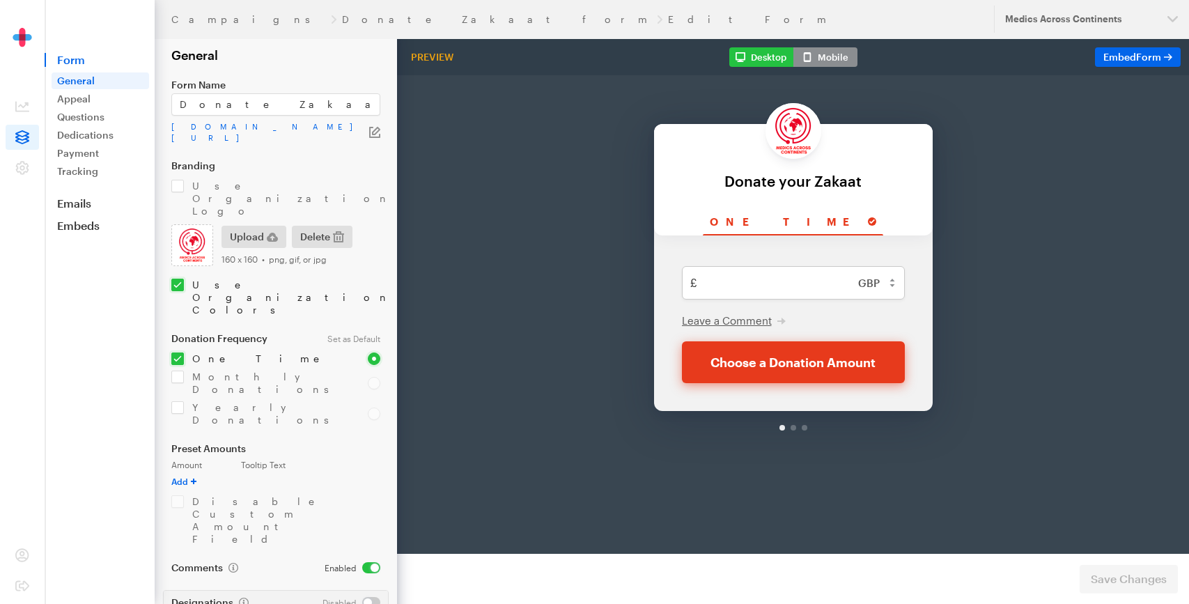
click at [378, 597] on input "checkbox" at bounding box center [352, 602] width 58 height 11
checkbox input "true"
type input "sfdsfd"
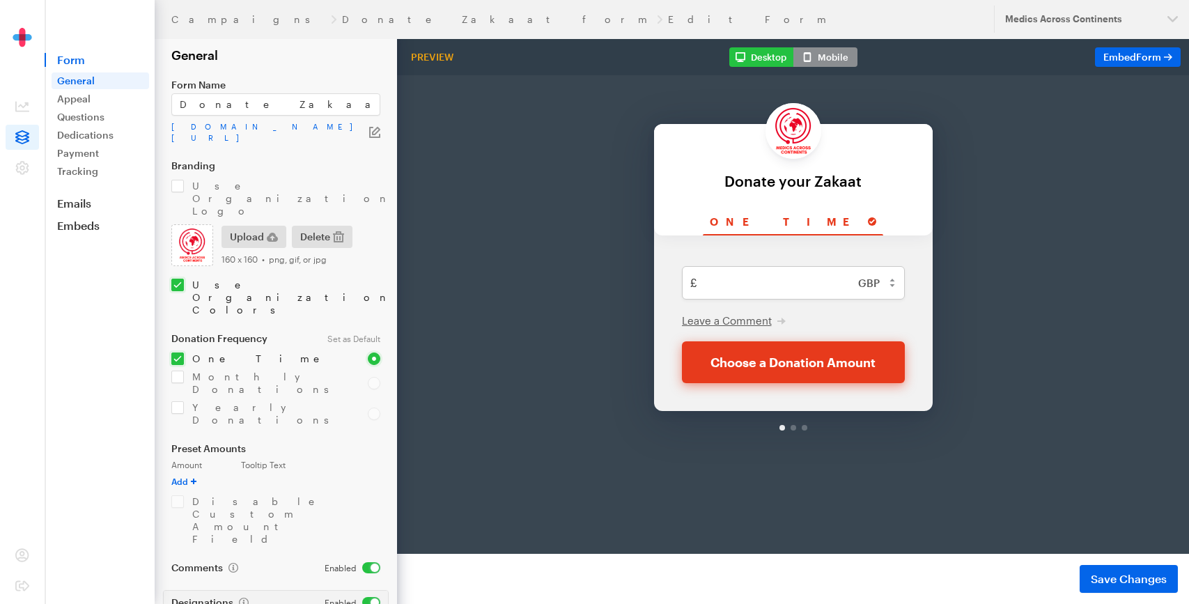
click at [1095, 577] on span "Save Changes" at bounding box center [1129, 579] width 76 height 17
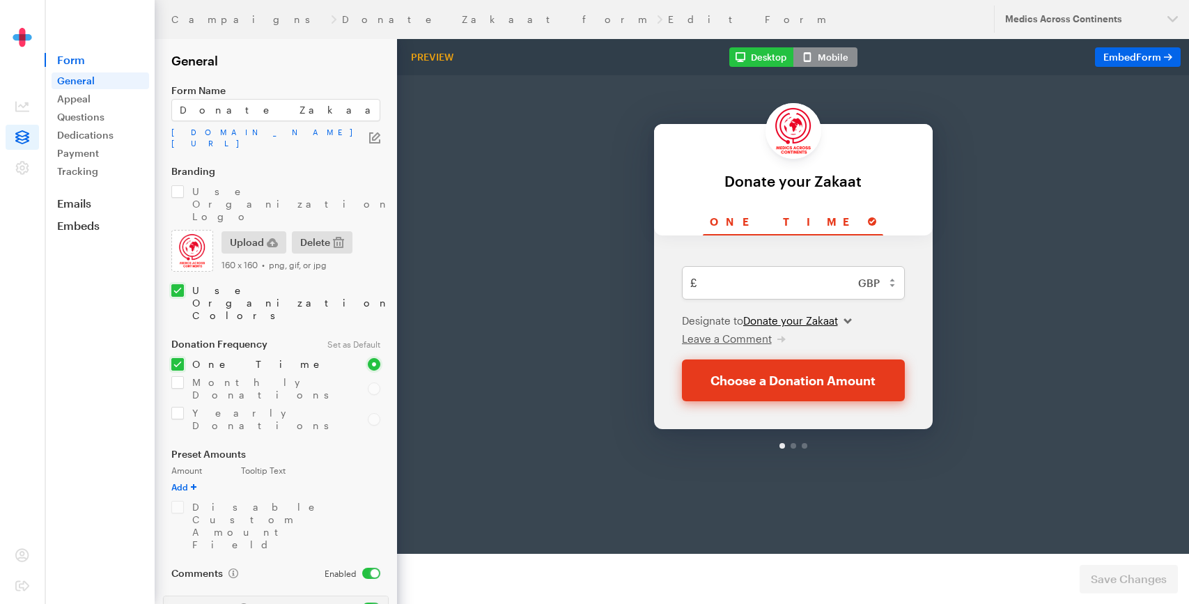
click at [850, 288] on select "Donate your Zakaat sfdsfd" at bounding box center [797, 284] width 109 height 14
click at [820, 286] on select "Donate your Zakaat sfdsfd" at bounding box center [797, 284] width 109 height 14
click at [1117, 57] on span "Embed Form" at bounding box center [1133, 57] width 58 height 12
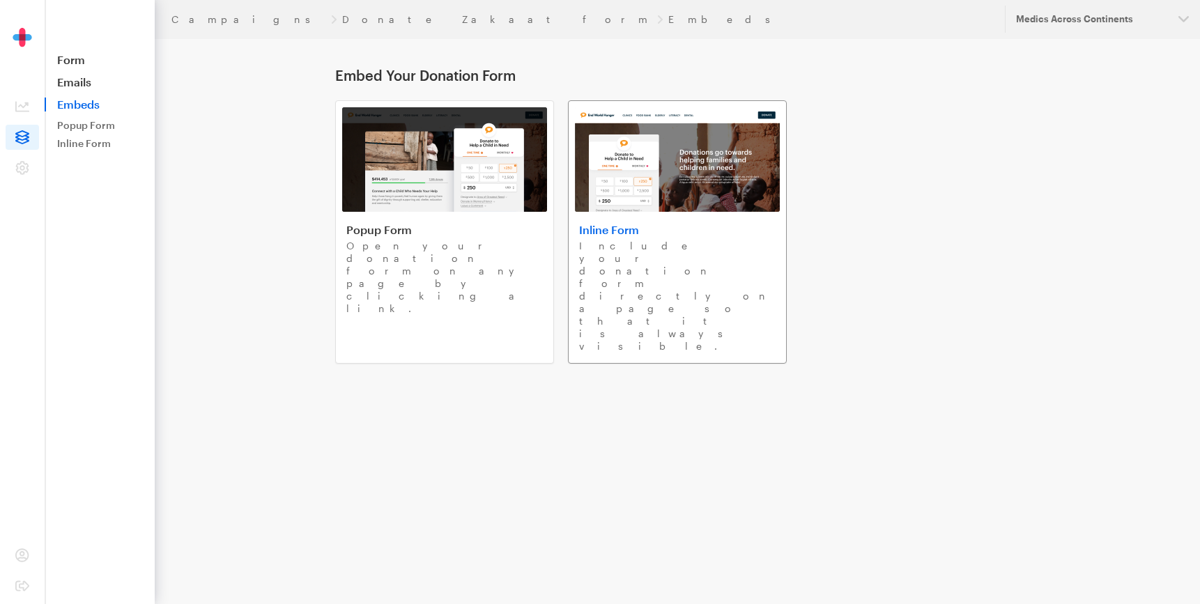
click at [606, 224] on h4 "Inline Form" at bounding box center [677, 230] width 196 height 14
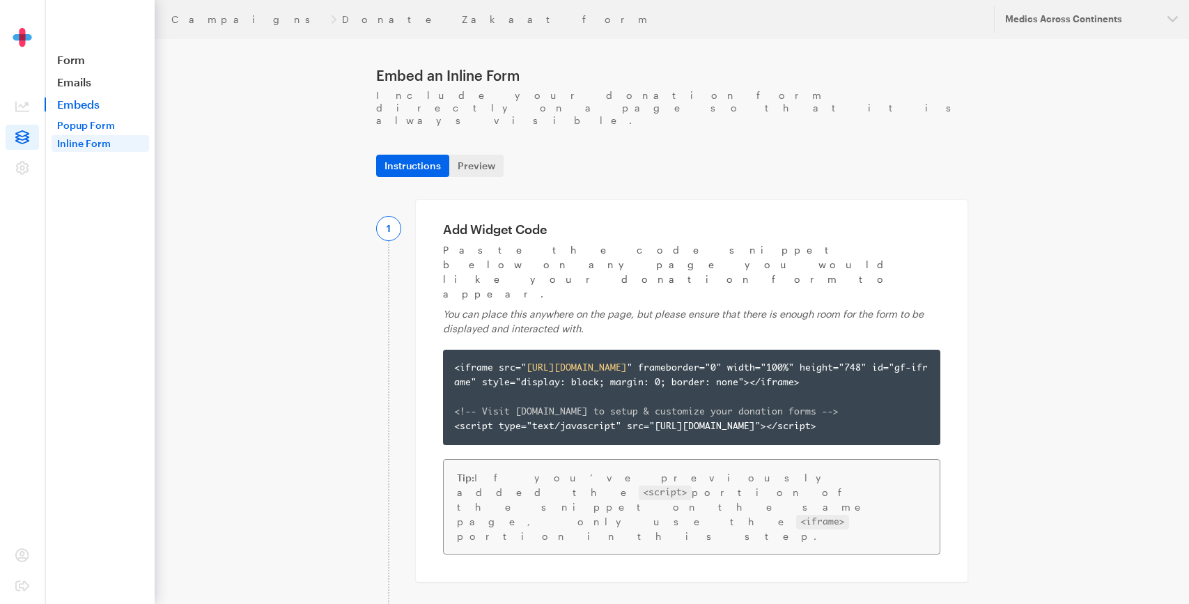
click at [88, 127] on link "Popup Form" at bounding box center [101, 125] width 98 height 17
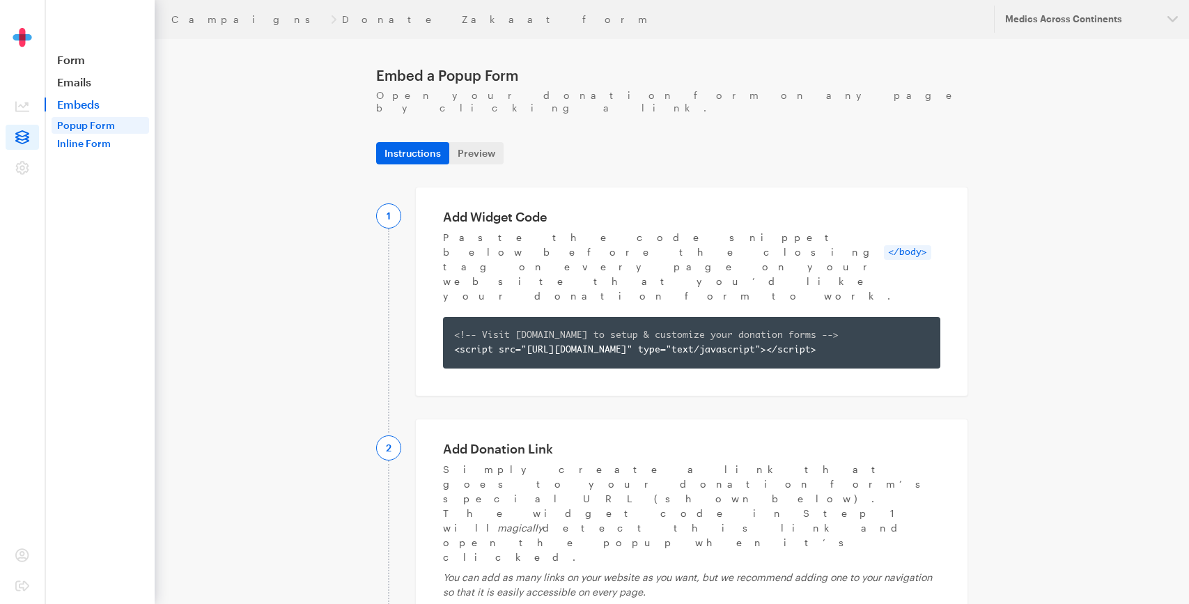
click at [118, 146] on link "Inline Form" at bounding box center [101, 143] width 98 height 17
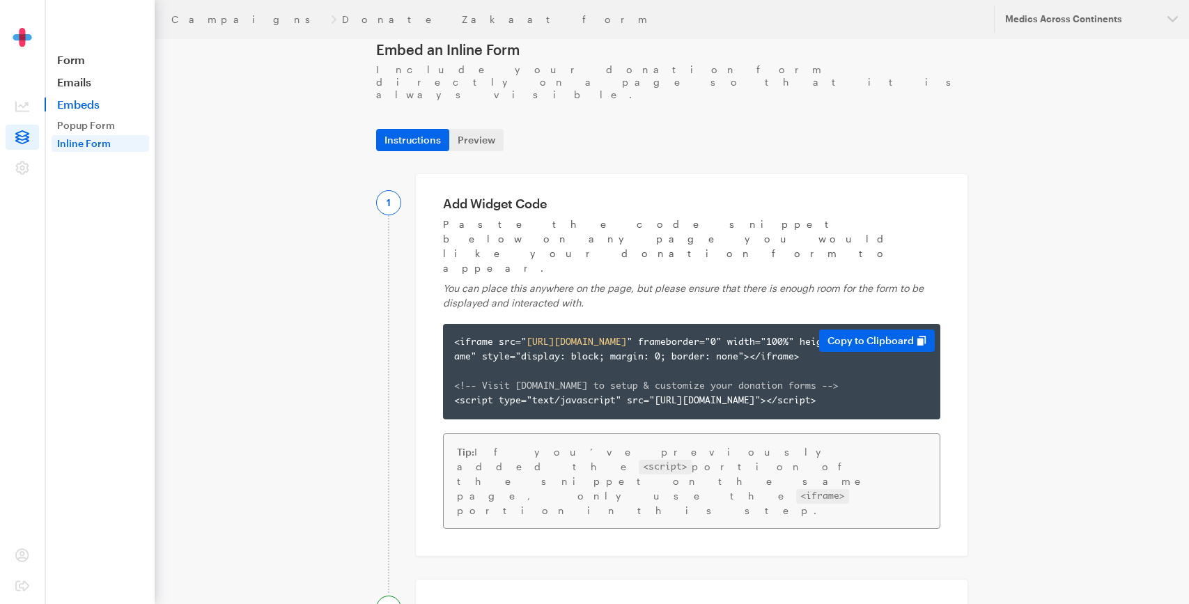
scroll to position [29, 0]
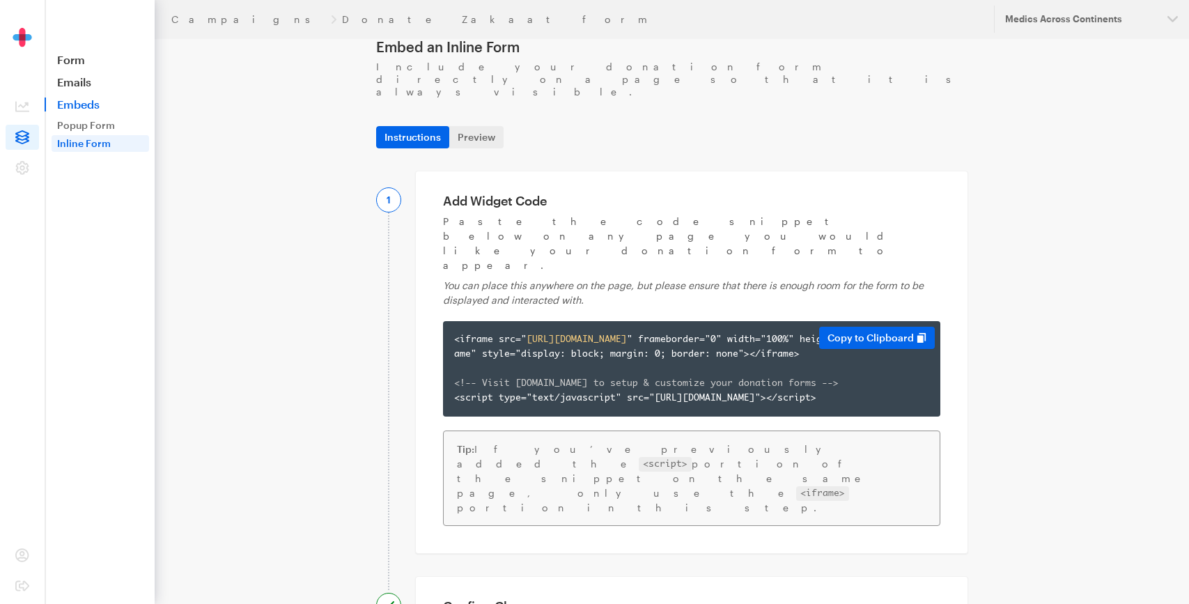
click at [627, 335] on span "https://app.giveforms.com/forms/medicsacorg1/Zakaat" at bounding box center [577, 339] width 100 height 9
copy div "<iframe src=" https://app.giveforms.com/forms/medicsacorg1/Zakaat " frameborder…"
drag, startPoint x: 269, startPoint y: 171, endPoint x: 401, endPoint y: 229, distance: 143.8
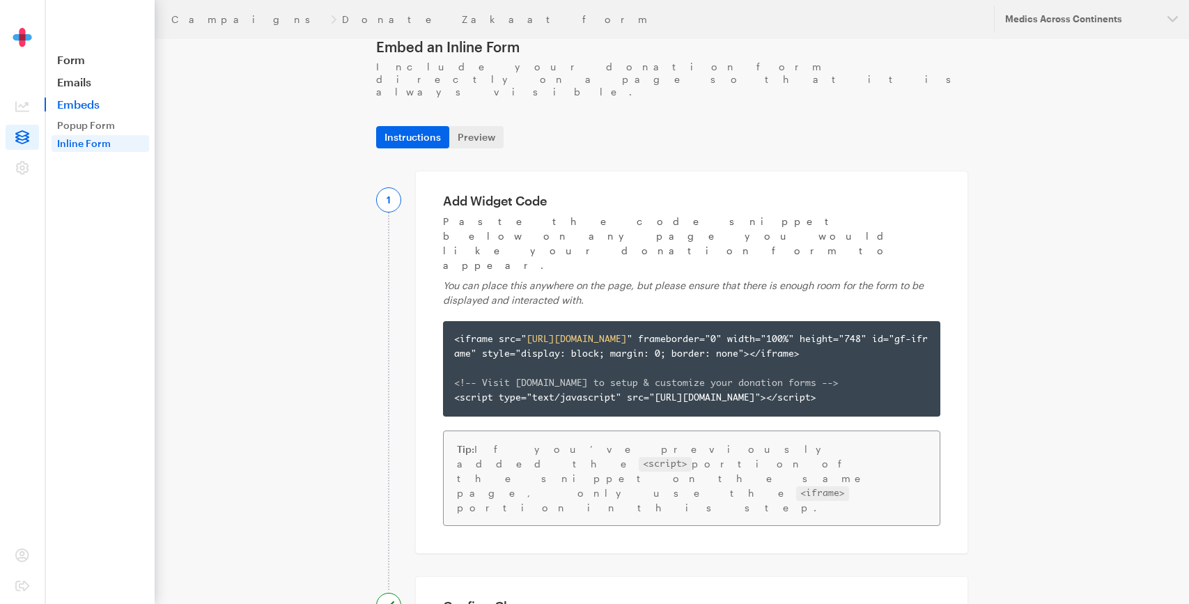
click at [270, 171] on main "Embed an Inline Form Include your donation form directly on a page so that it i…" at bounding box center [594, 464] width 1003 height 987
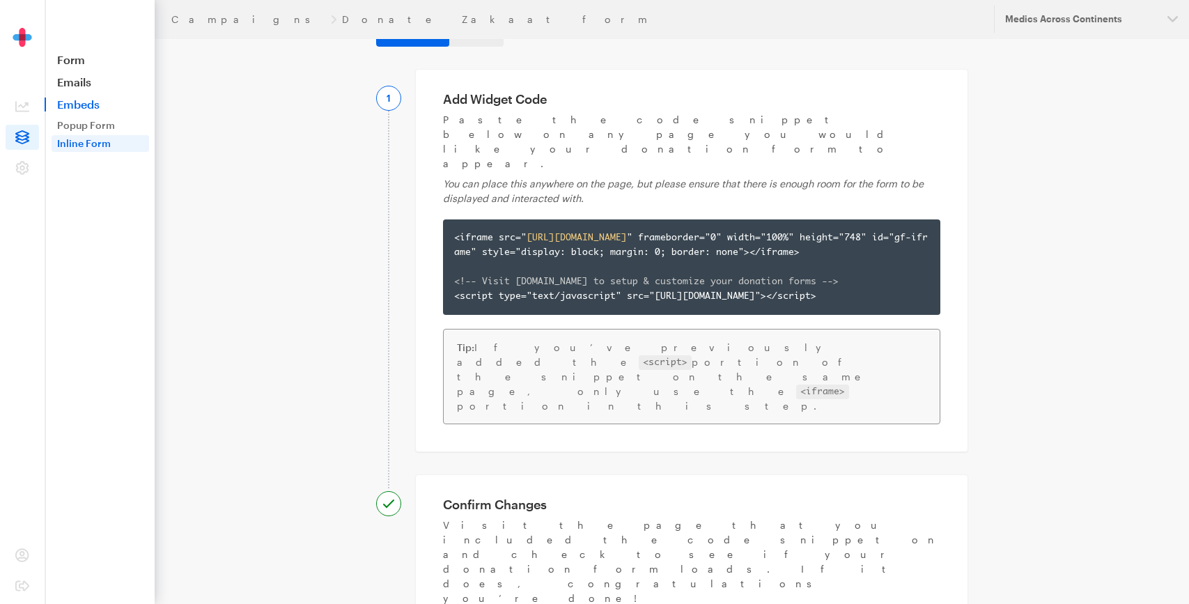
scroll to position [0, 0]
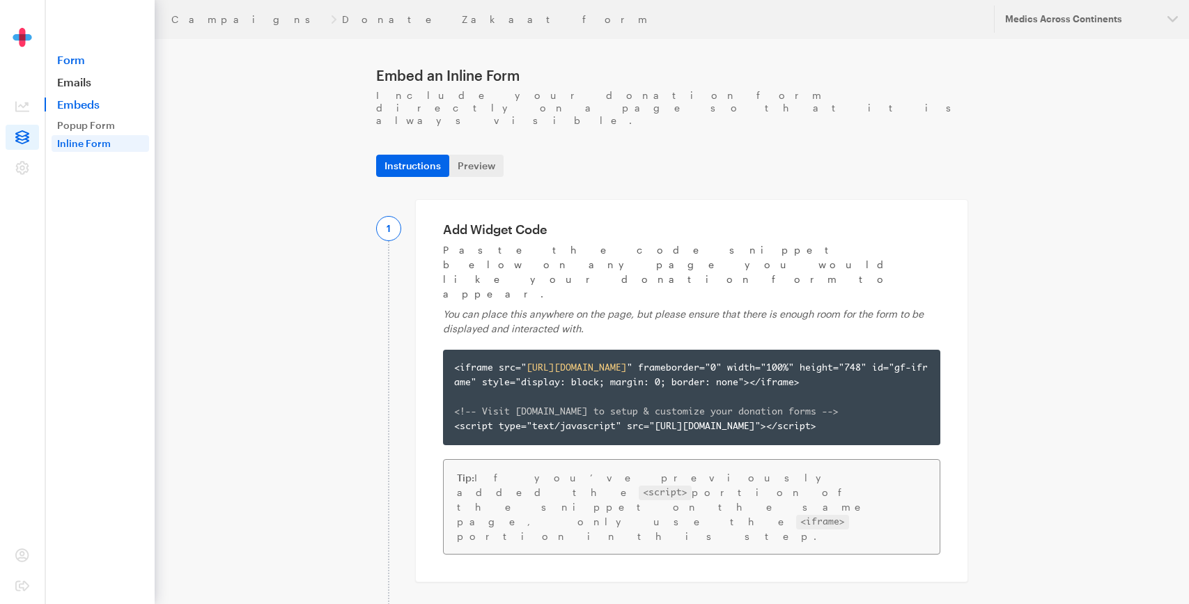
click at [71, 54] on link "Form" at bounding box center [100, 60] width 110 height 14
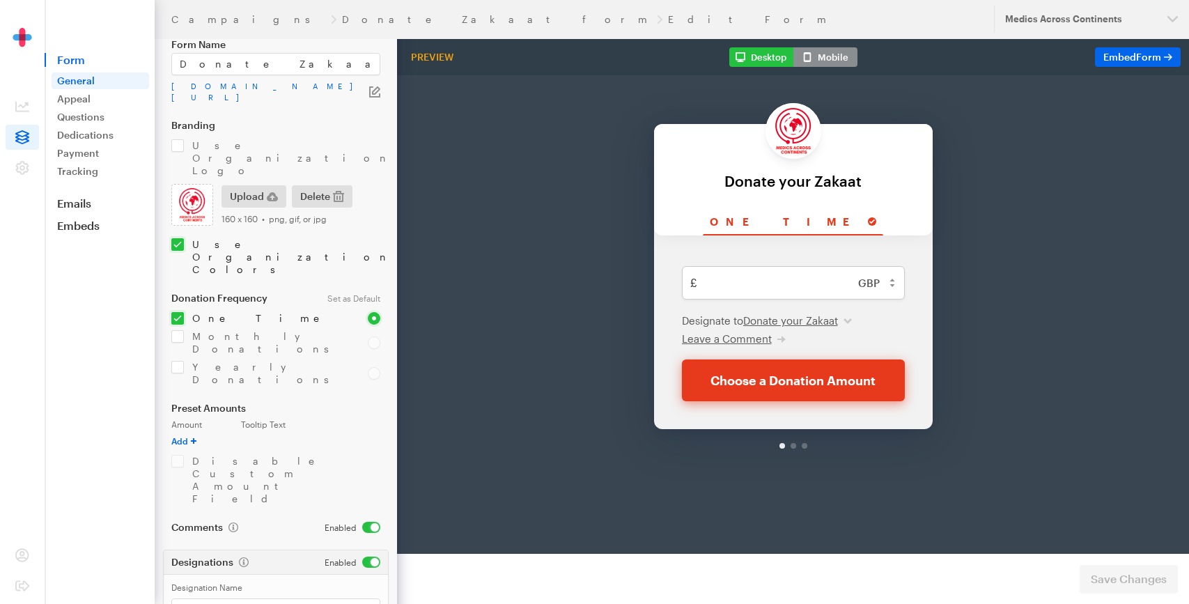
scroll to position [105, 0]
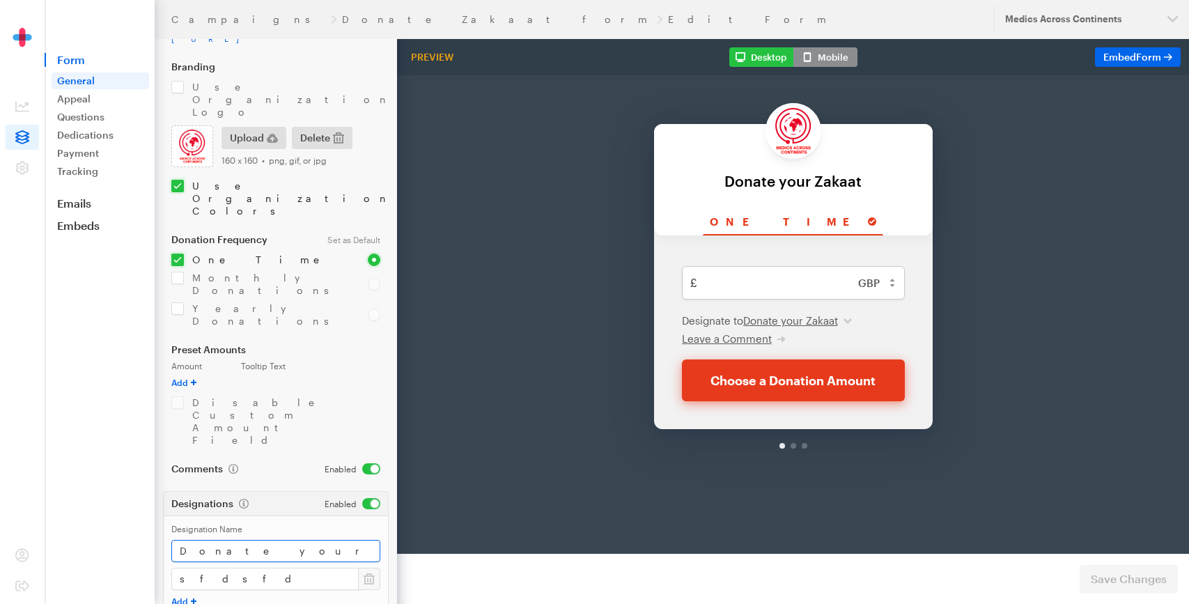
click at [366, 572] on icon at bounding box center [369, 579] width 11 height 14
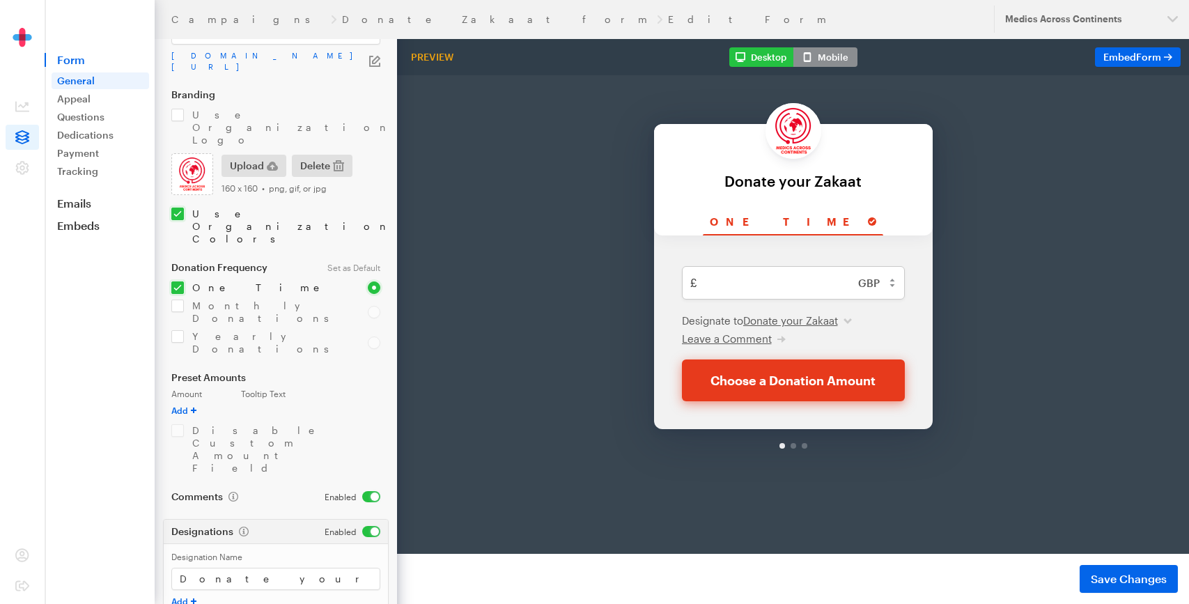
click at [365, 526] on input "checkbox" at bounding box center [353, 531] width 56 height 11
checkbox input "false"
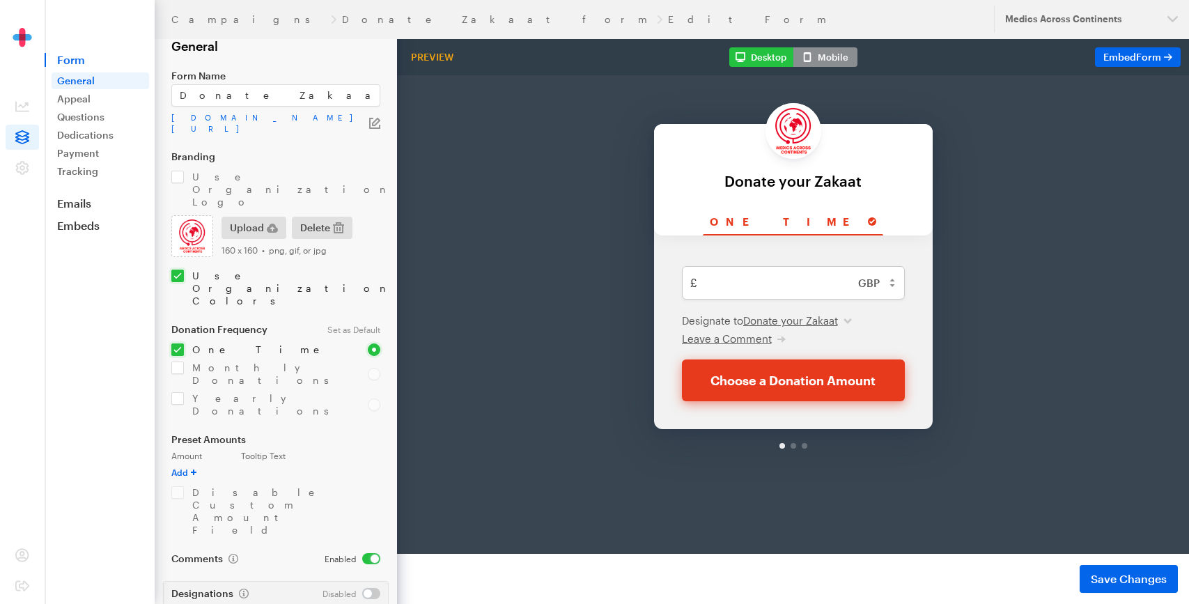
scroll to position [6, 0]
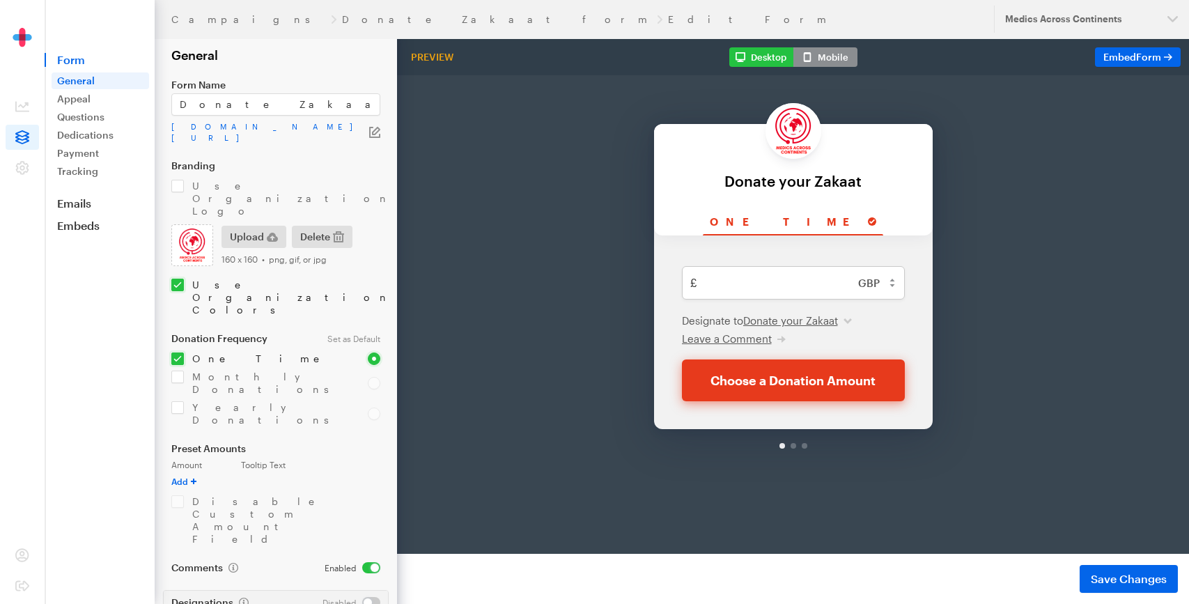
click at [367, 562] on input "checkbox" at bounding box center [353, 567] width 56 height 11
checkbox input "false"
click at [1136, 570] on button "Save Changes" at bounding box center [1129, 579] width 98 height 28
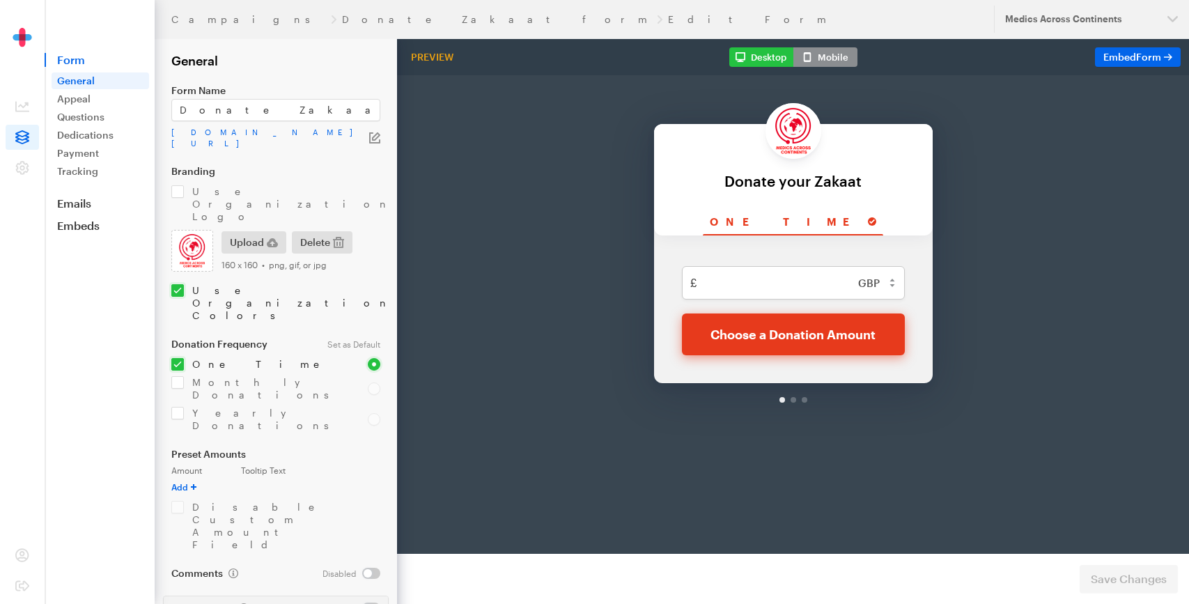
drag, startPoint x: 79, startPoint y: 219, endPoint x: 133, endPoint y: 236, distance: 57.1
click at [79, 219] on link "Embeds" at bounding box center [100, 226] width 110 height 14
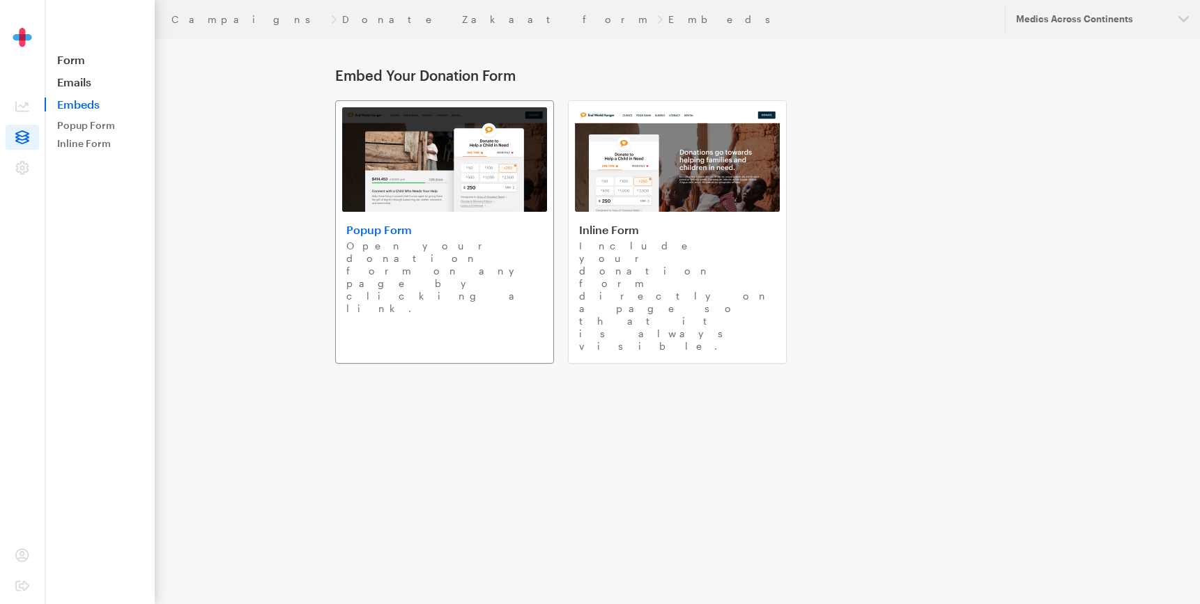
click at [390, 232] on h4 "Popup Form" at bounding box center [444, 230] width 196 height 14
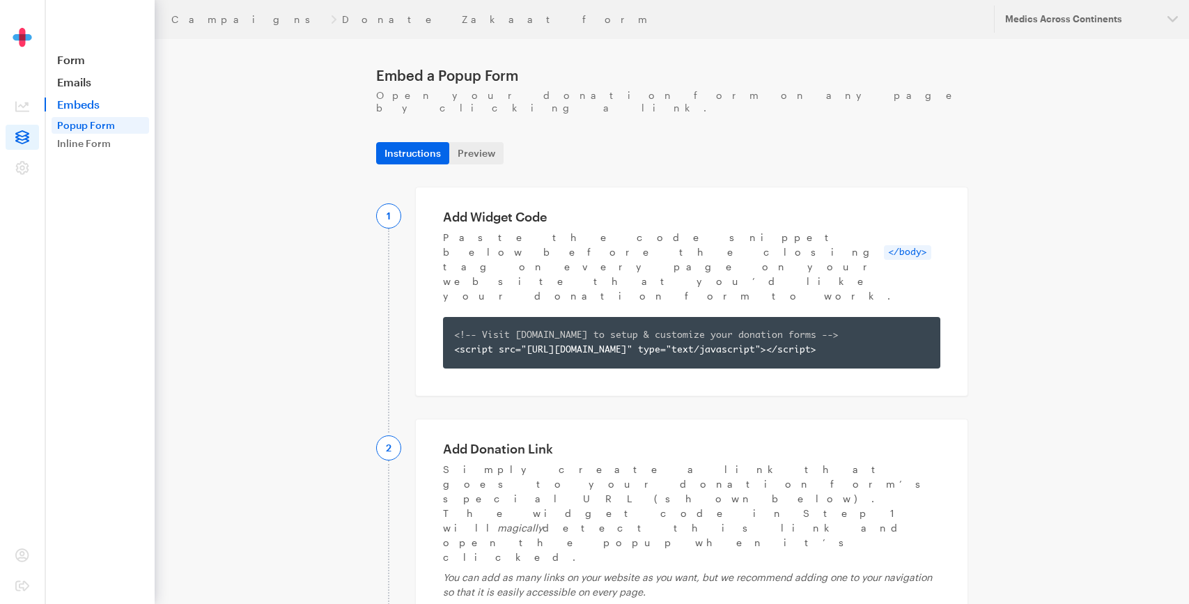
copy div "[URL][DOMAIN_NAME]"
